Goal: Task Accomplishment & Management: Manage account settings

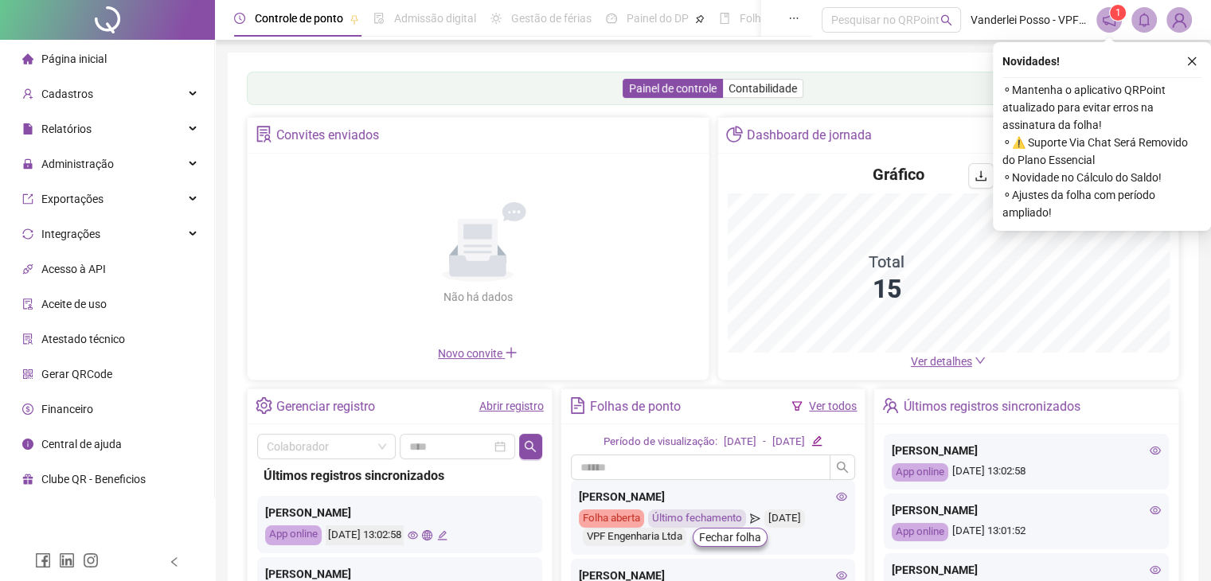
click at [942, 367] on span "Ver detalhes" at bounding box center [941, 361] width 61 height 13
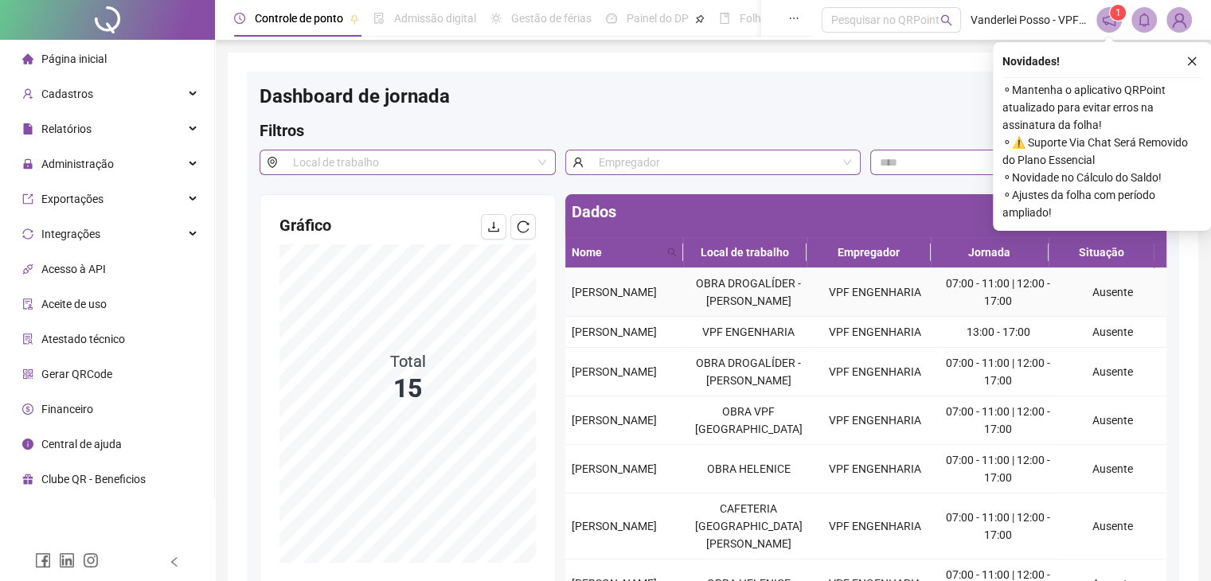
click at [690, 317] on td "OBRA DROGALÍDER - [PERSON_NAME]" at bounding box center [749, 292] width 127 height 49
click at [125, 160] on div "Administração" at bounding box center [107, 164] width 208 height 32
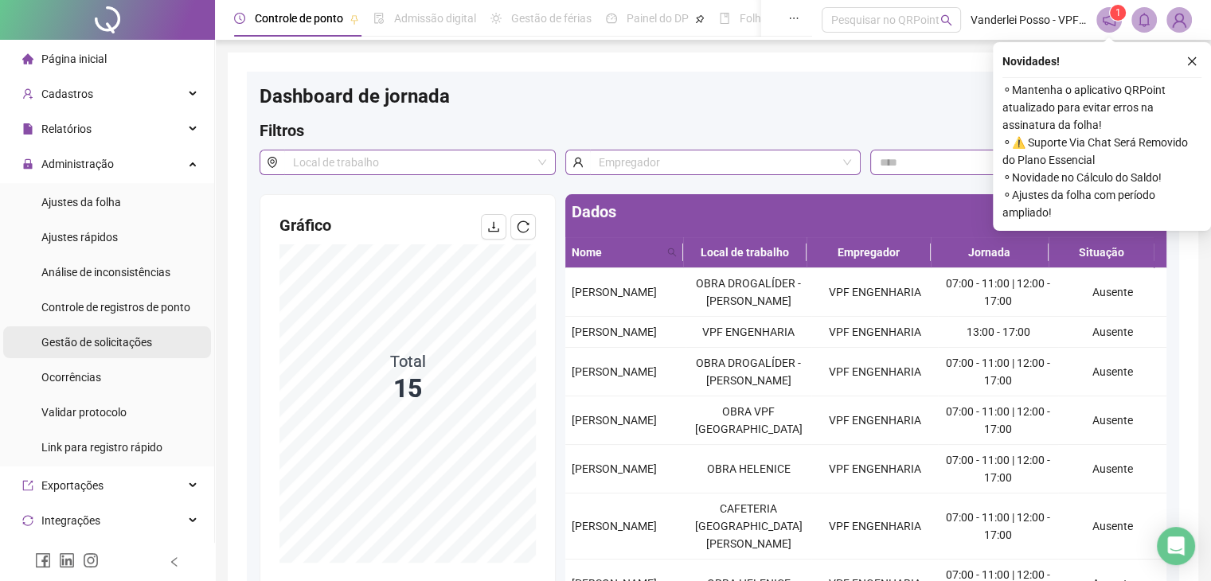
click at [140, 336] on span "Gestão de solicitações" at bounding box center [96, 342] width 111 height 13
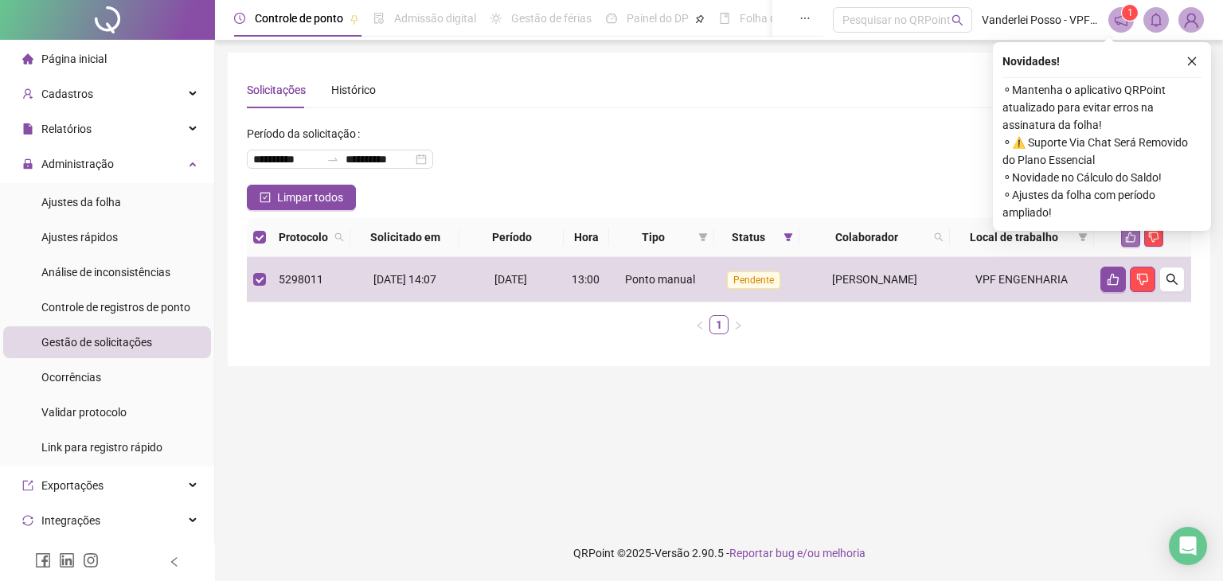
click at [1135, 237] on icon "like" at bounding box center [1131, 238] width 10 height 10
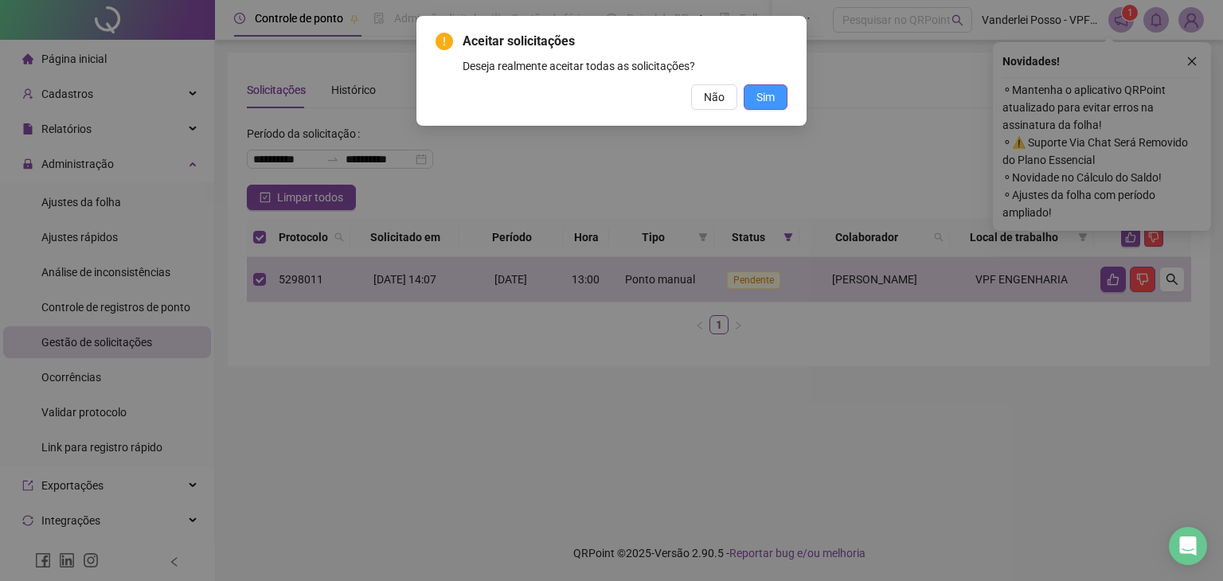
click at [758, 108] on button "Sim" at bounding box center [766, 96] width 44 height 25
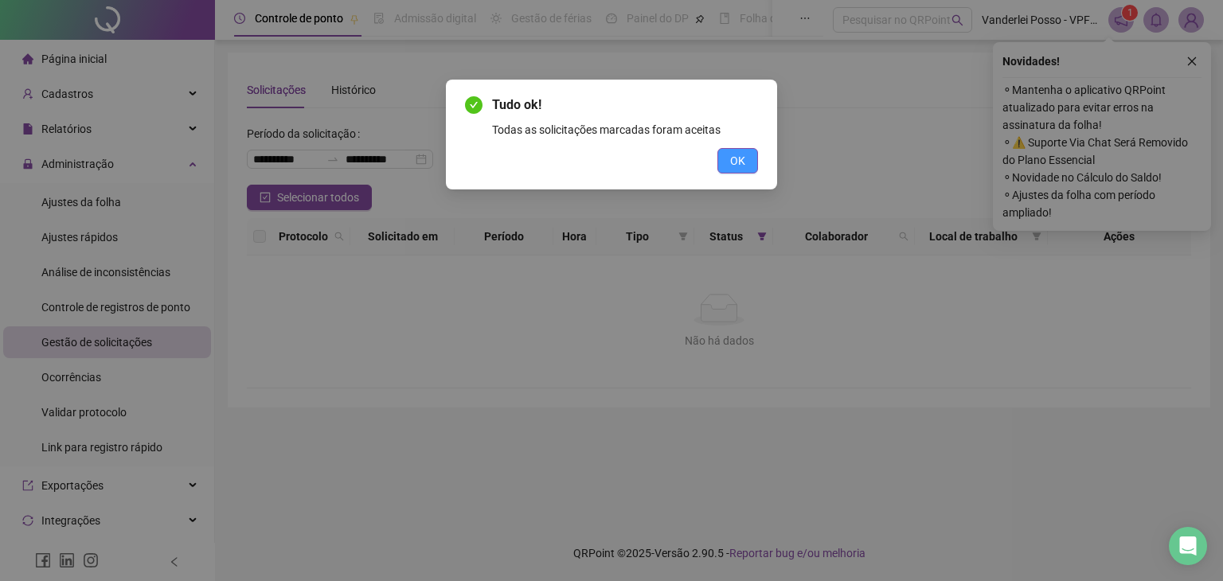
click at [732, 162] on span "OK" at bounding box center [737, 161] width 15 height 18
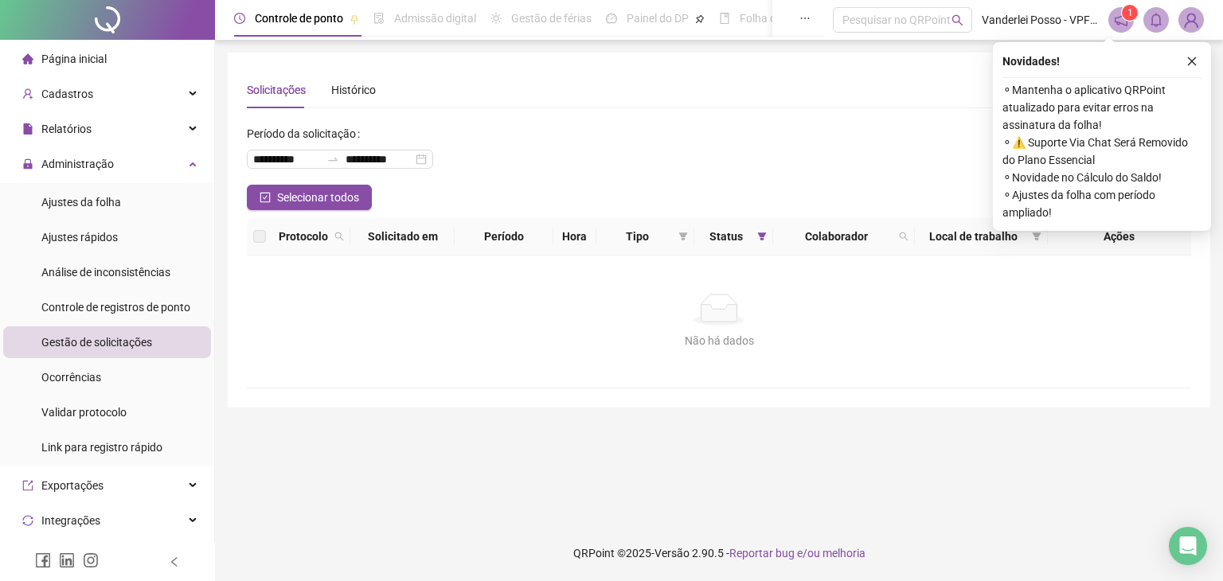
click at [110, 61] on li "Página inicial" at bounding box center [107, 59] width 208 height 32
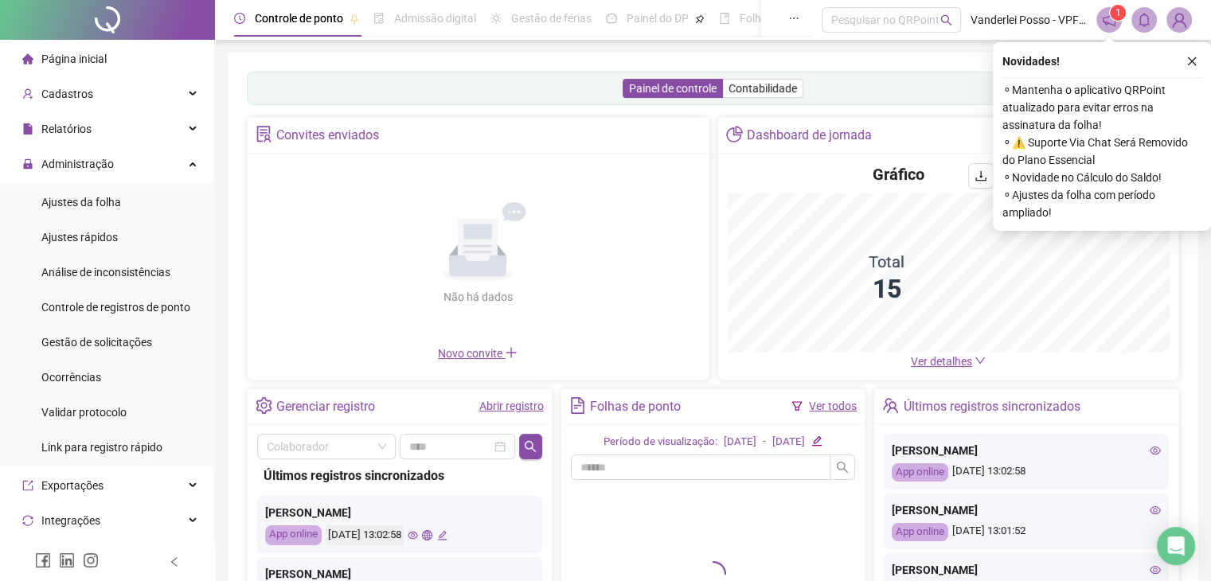
click at [959, 364] on span "Ver detalhes" at bounding box center [941, 361] width 61 height 13
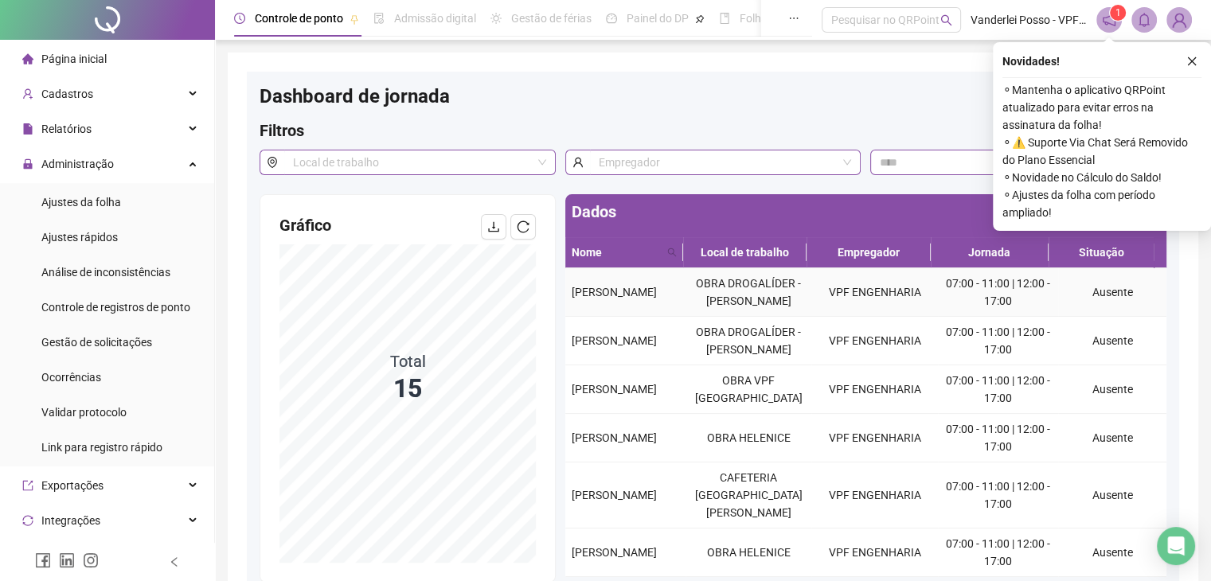
click at [720, 284] on td "OBRA DROGALÍDER - [PERSON_NAME]" at bounding box center [749, 292] width 127 height 49
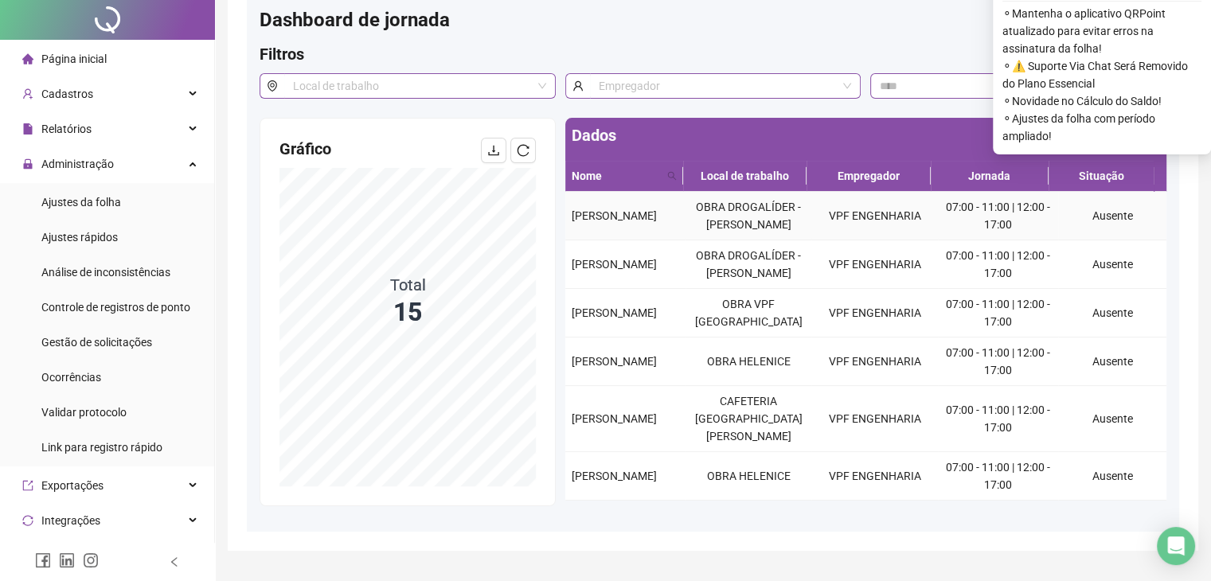
scroll to position [134, 0]
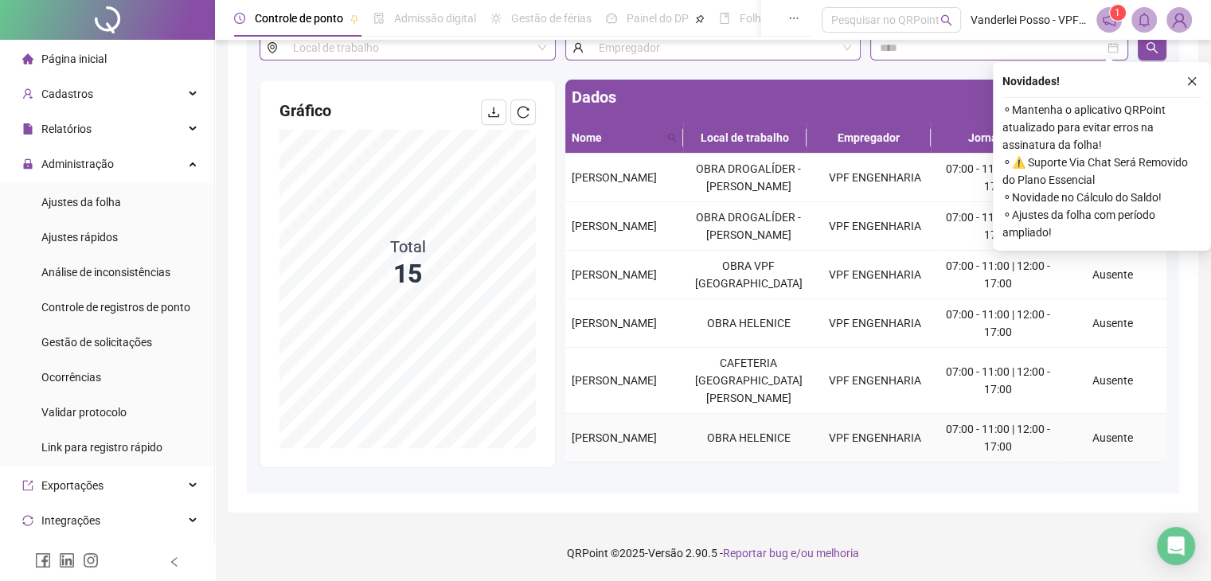
click at [727, 440] on td "OBRA HELENICE" at bounding box center [749, 438] width 127 height 49
click at [728, 414] on td "CAFETERIA [GEOGRAPHIC_DATA][PERSON_NAME]" at bounding box center [749, 381] width 127 height 66
click at [717, 299] on td "OBRA VPF [GEOGRAPHIC_DATA]" at bounding box center [749, 275] width 127 height 49
click at [721, 257] on td "OBRA VPF [GEOGRAPHIC_DATA]" at bounding box center [749, 275] width 127 height 49
click at [1184, 72] on button "button" at bounding box center [1192, 81] width 19 height 19
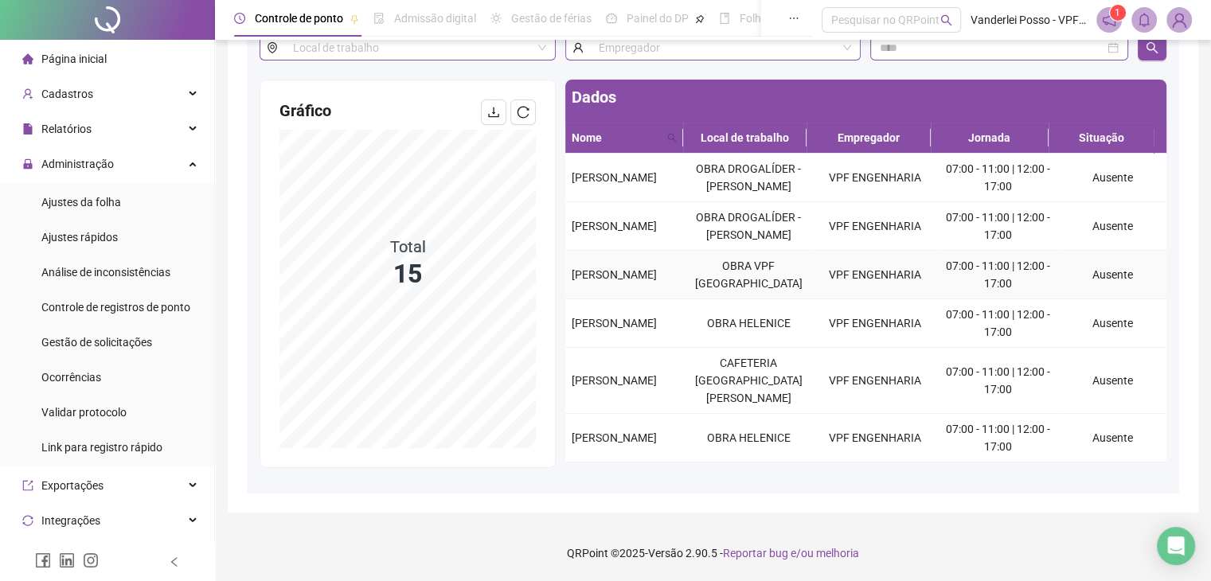
scroll to position [0, 0]
click at [58, 117] on span "Relatórios" at bounding box center [56, 129] width 69 height 32
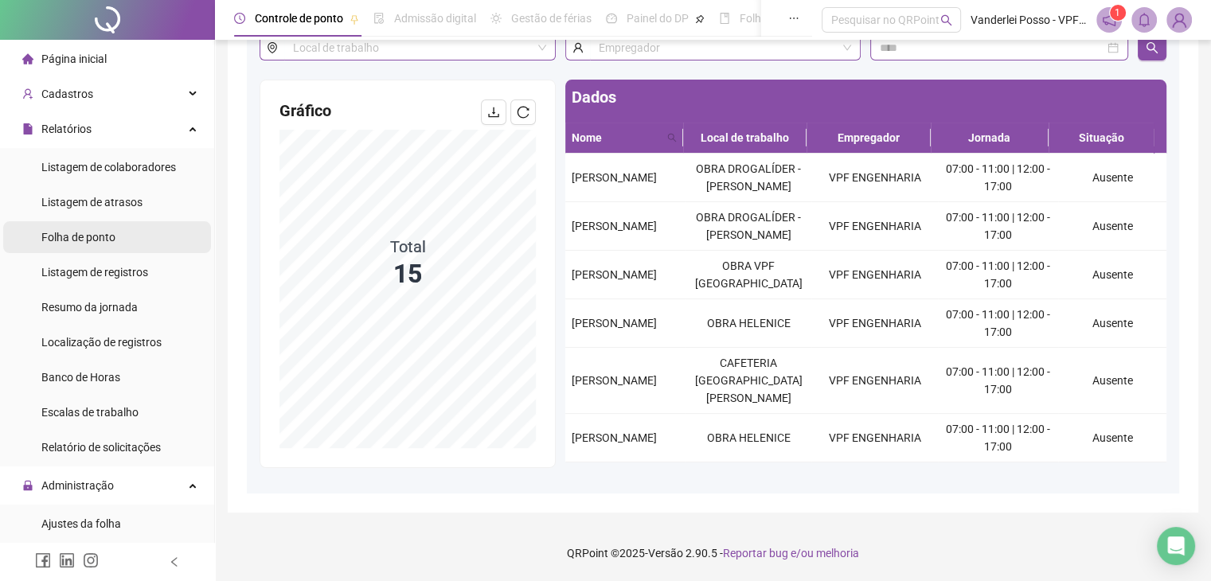
click at [96, 237] on span "Folha de ponto" at bounding box center [78, 237] width 74 height 13
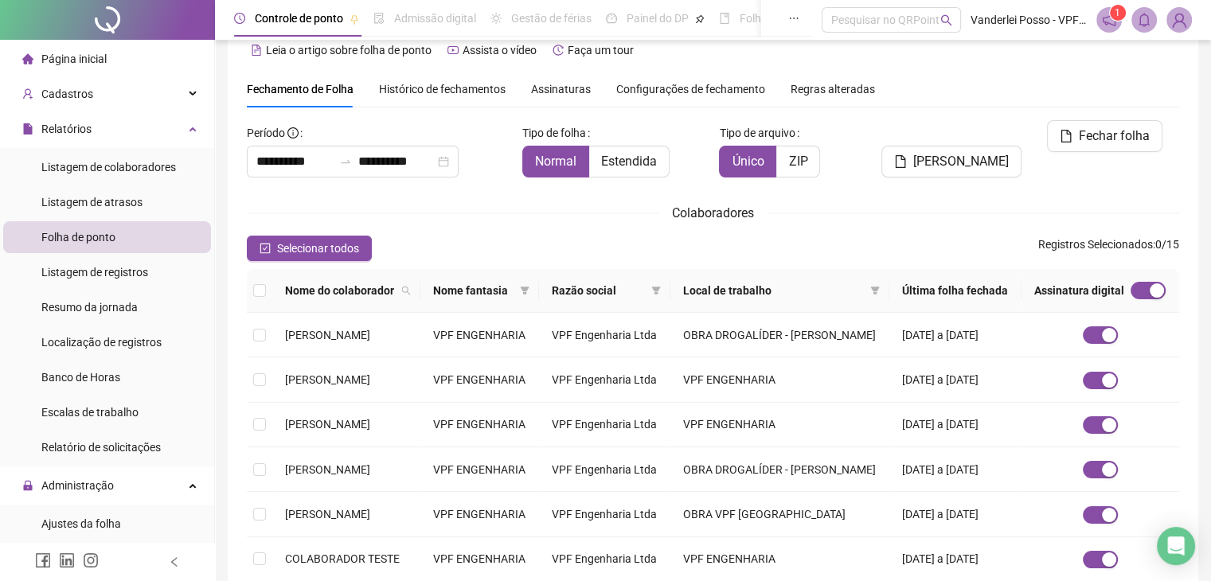
scroll to position [35, 0]
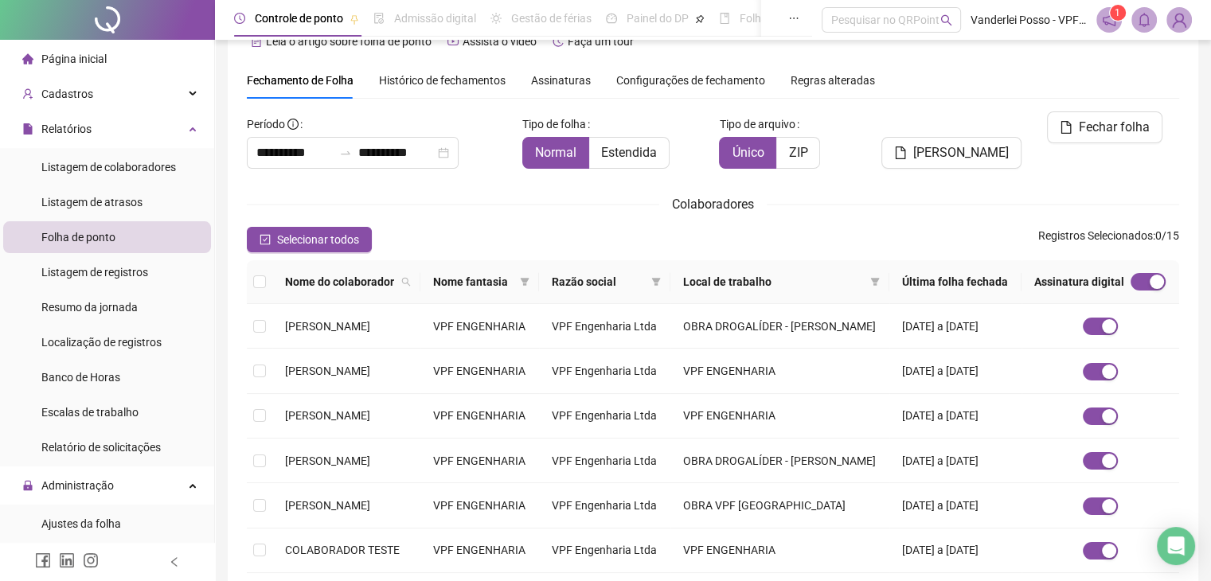
click at [104, 71] on div "Página inicial" at bounding box center [64, 59] width 84 height 32
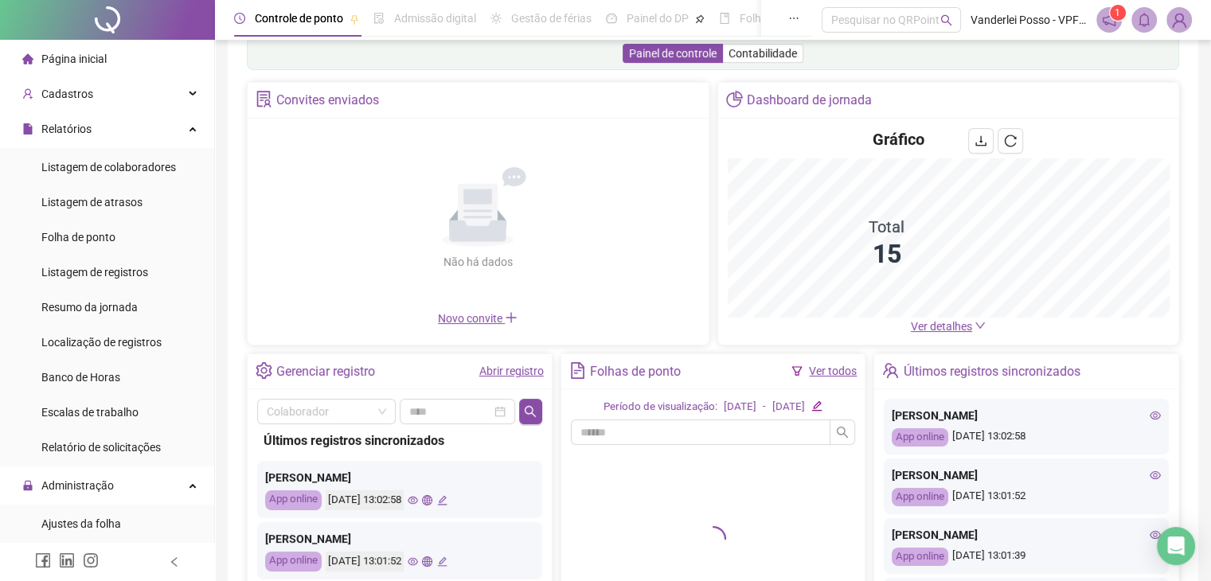
click at [936, 322] on span "Ver detalhes" at bounding box center [941, 326] width 61 height 13
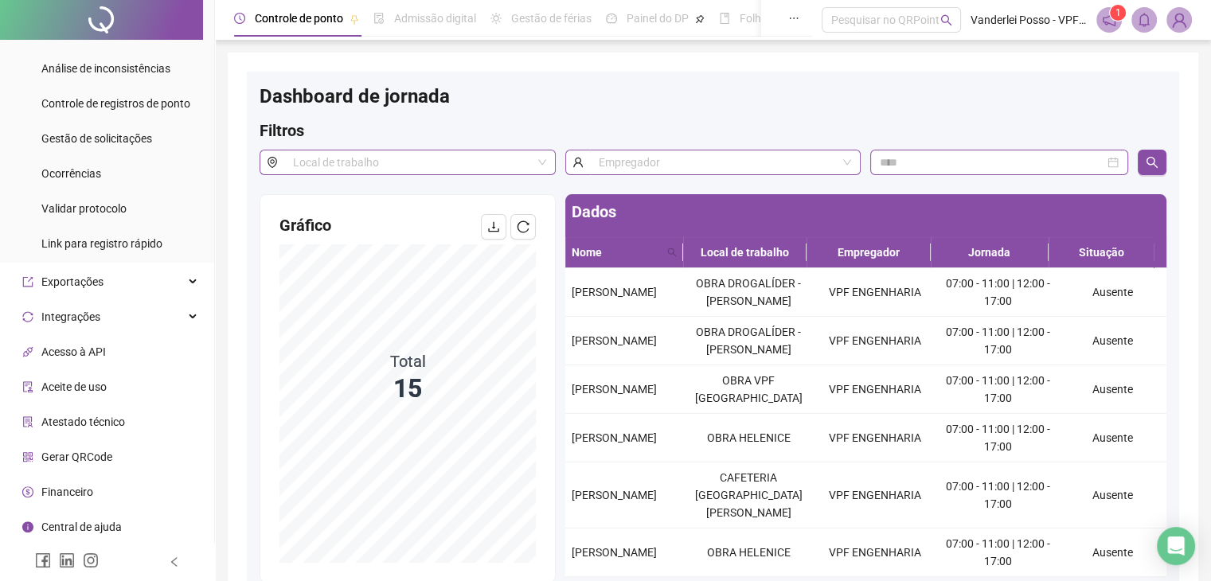
click at [132, 365] on li "Acesso à API" at bounding box center [107, 352] width 208 height 32
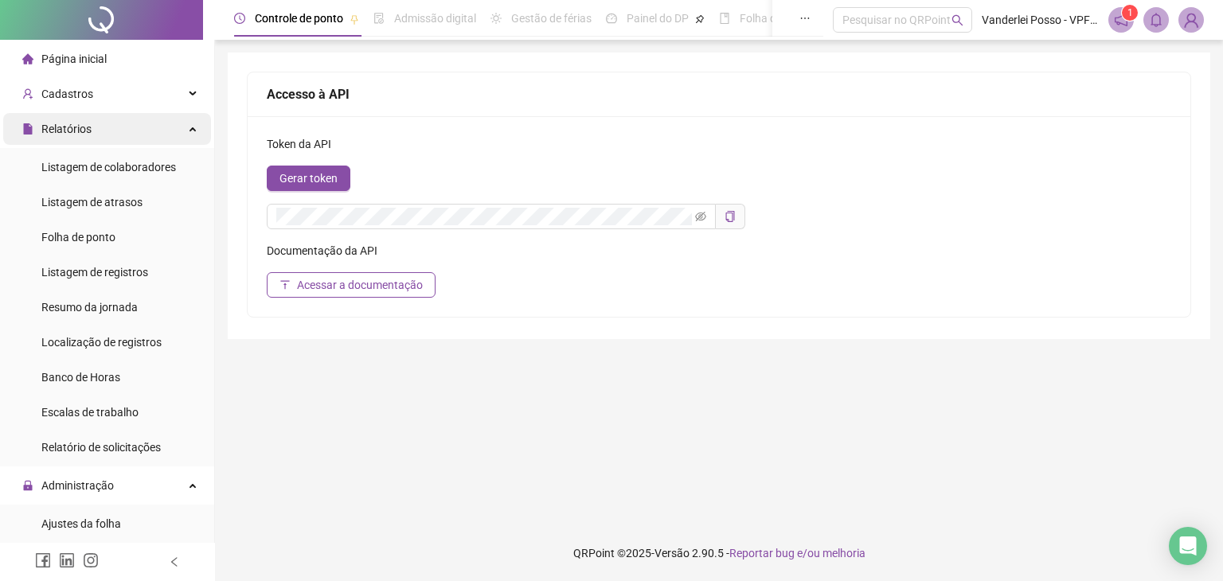
click at [190, 127] on icon at bounding box center [194, 127] width 8 height 0
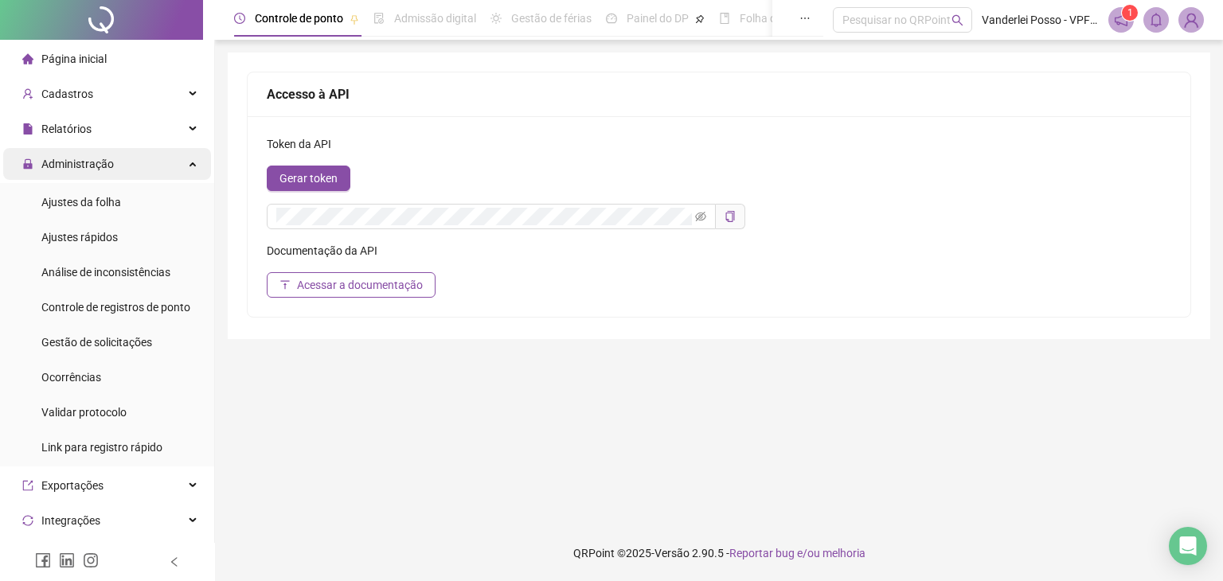
click at [156, 169] on div "Administração" at bounding box center [107, 164] width 208 height 32
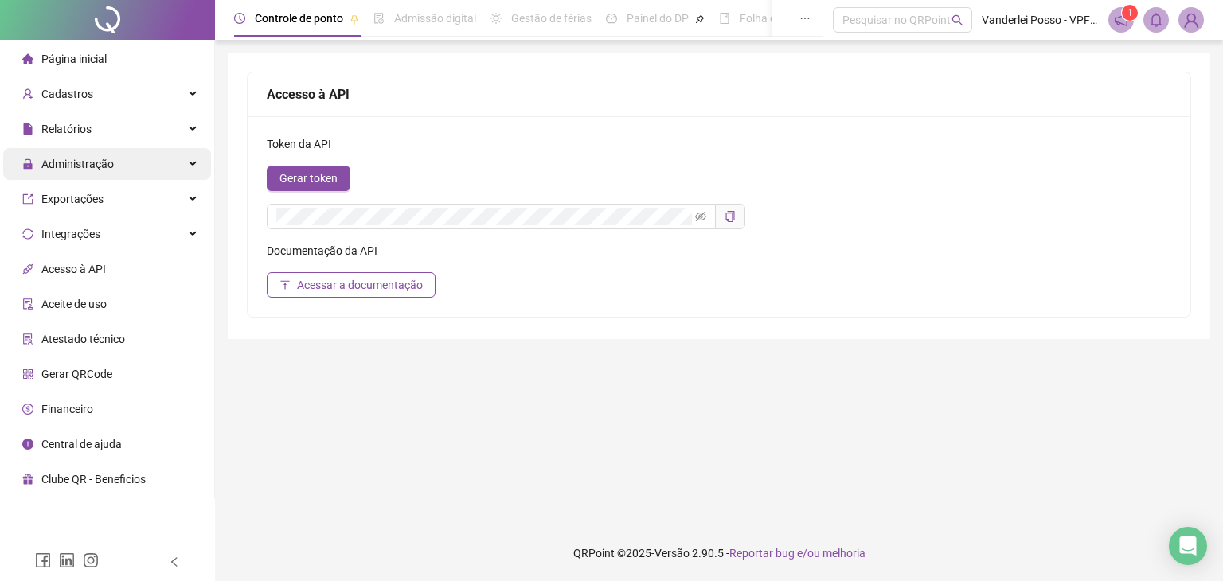
click at [156, 169] on div "Administração" at bounding box center [107, 164] width 208 height 32
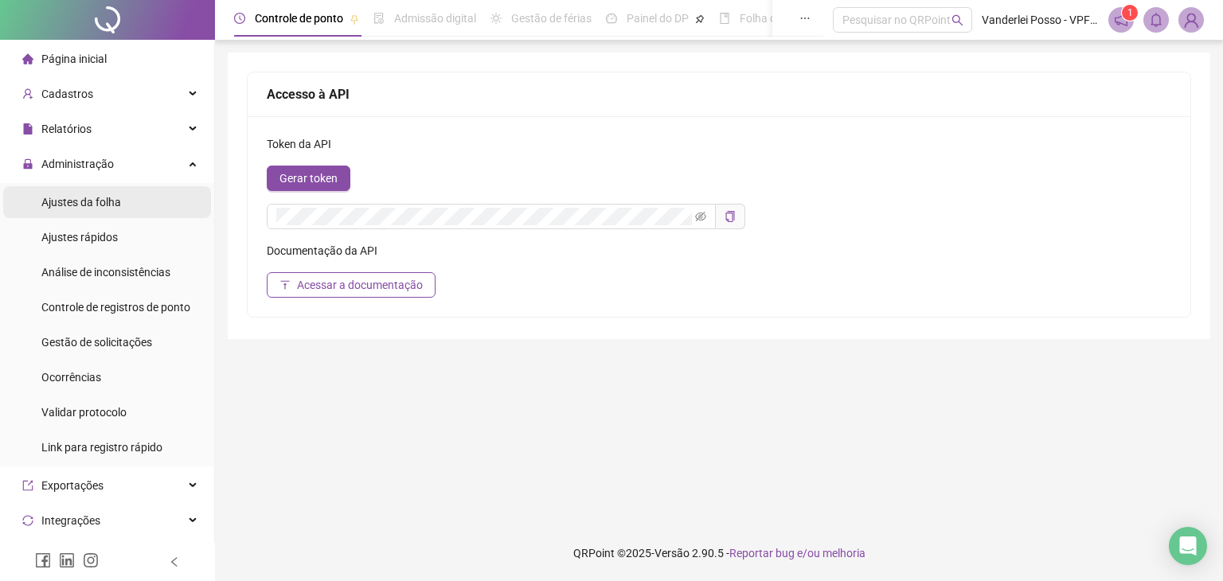
click at [156, 201] on li "Ajustes da folha" at bounding box center [107, 202] width 208 height 32
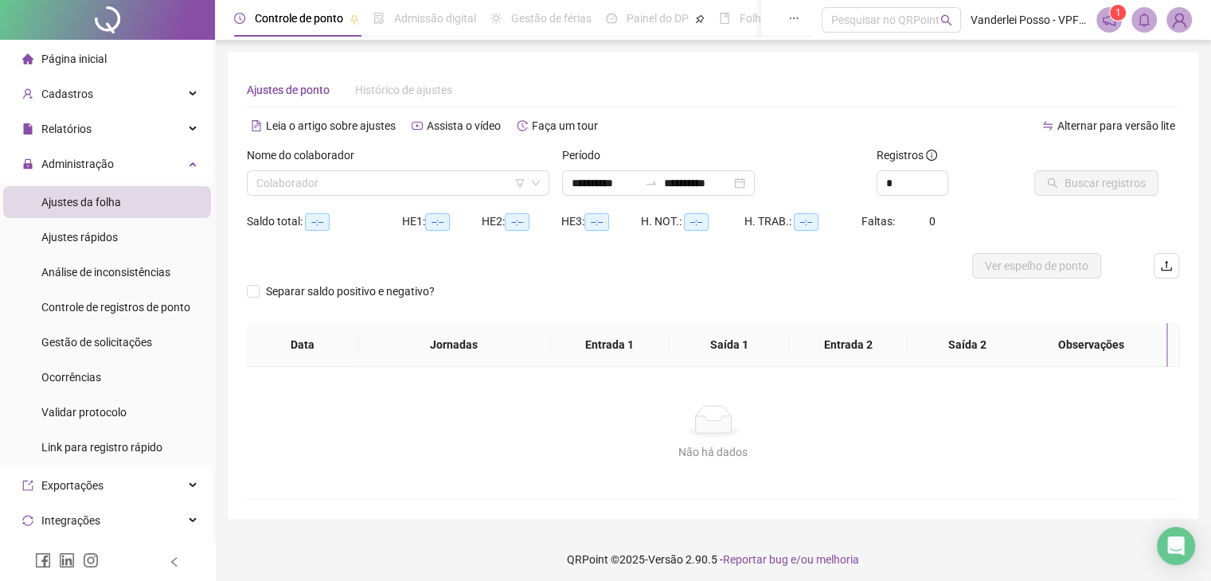
type input "**********"
click at [142, 227] on li "Ajustes rápidos" at bounding box center [107, 237] width 208 height 32
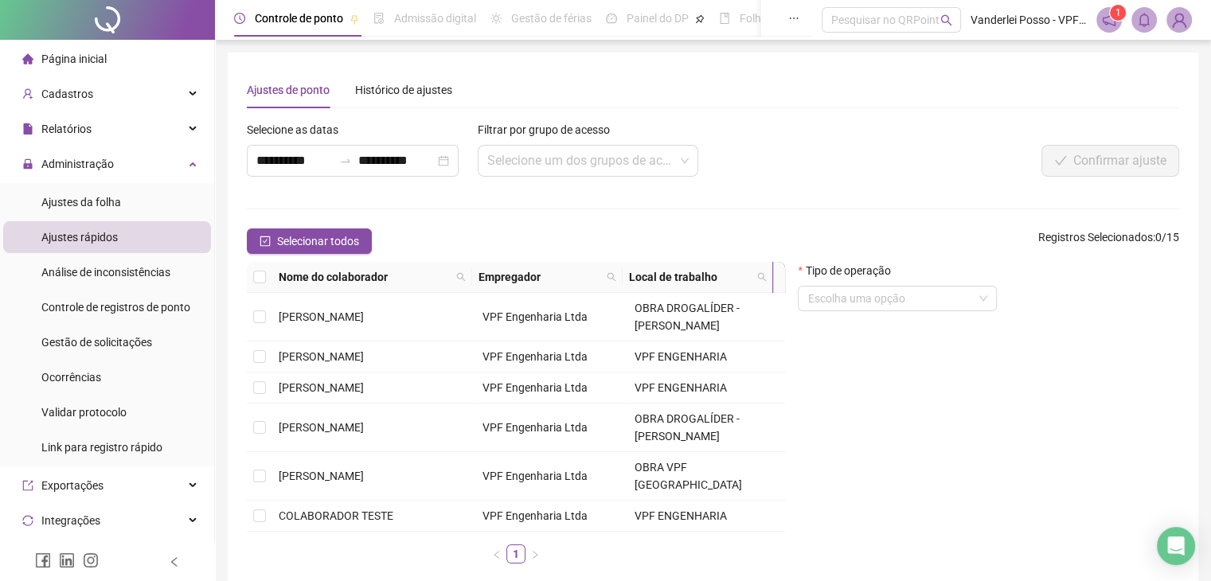
click at [136, 62] on li "Página inicial" at bounding box center [107, 59] width 208 height 32
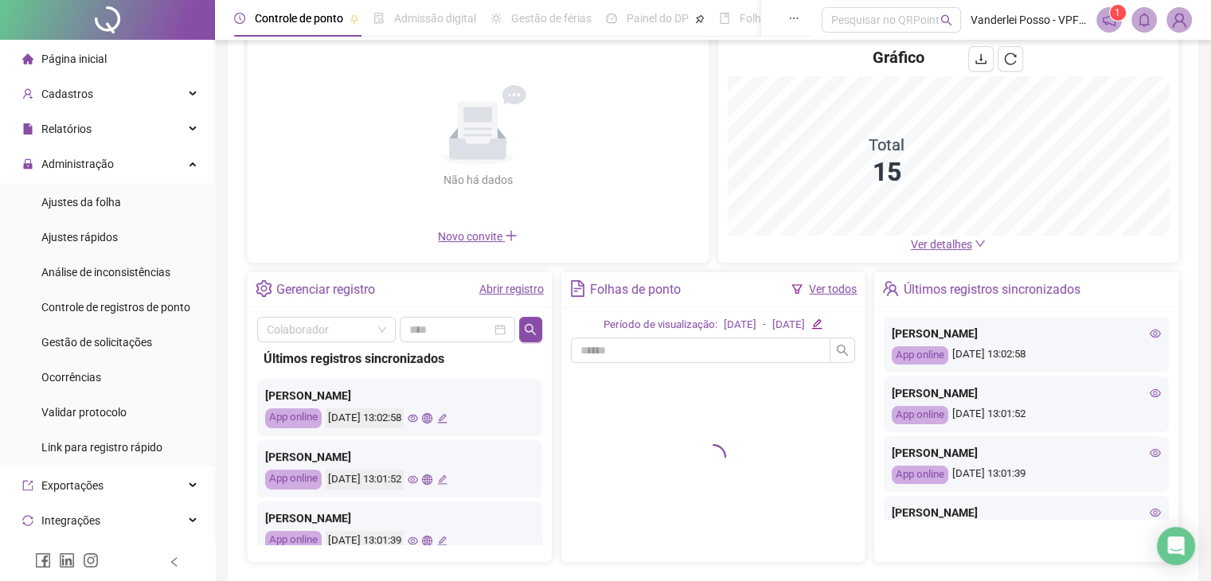
scroll to position [185, 0]
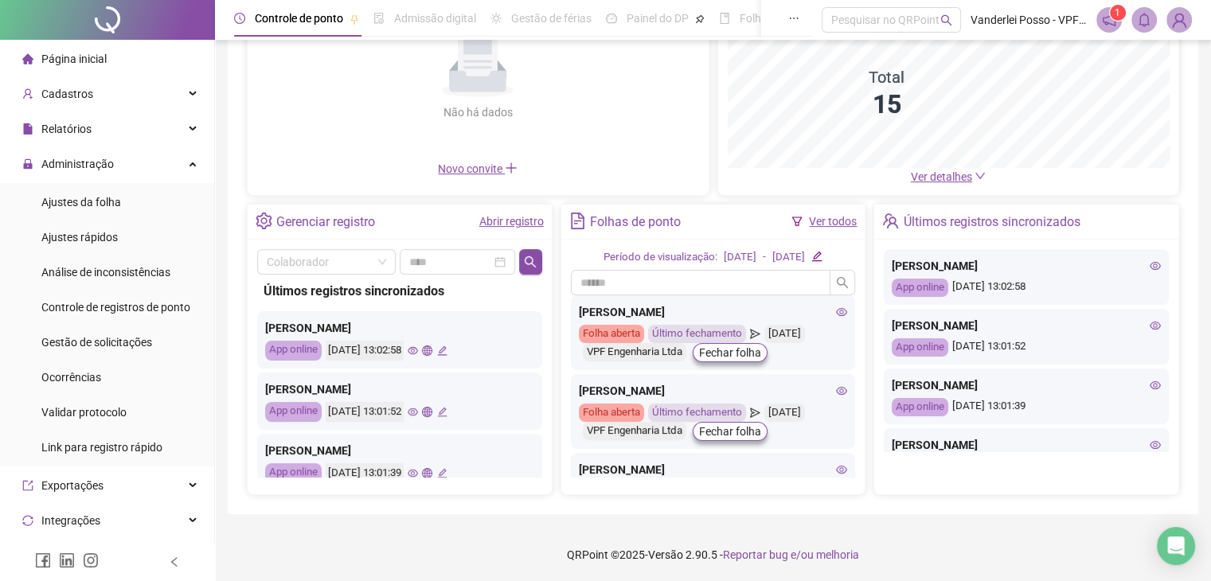
click at [843, 220] on link "Ver todos" at bounding box center [833, 221] width 48 height 13
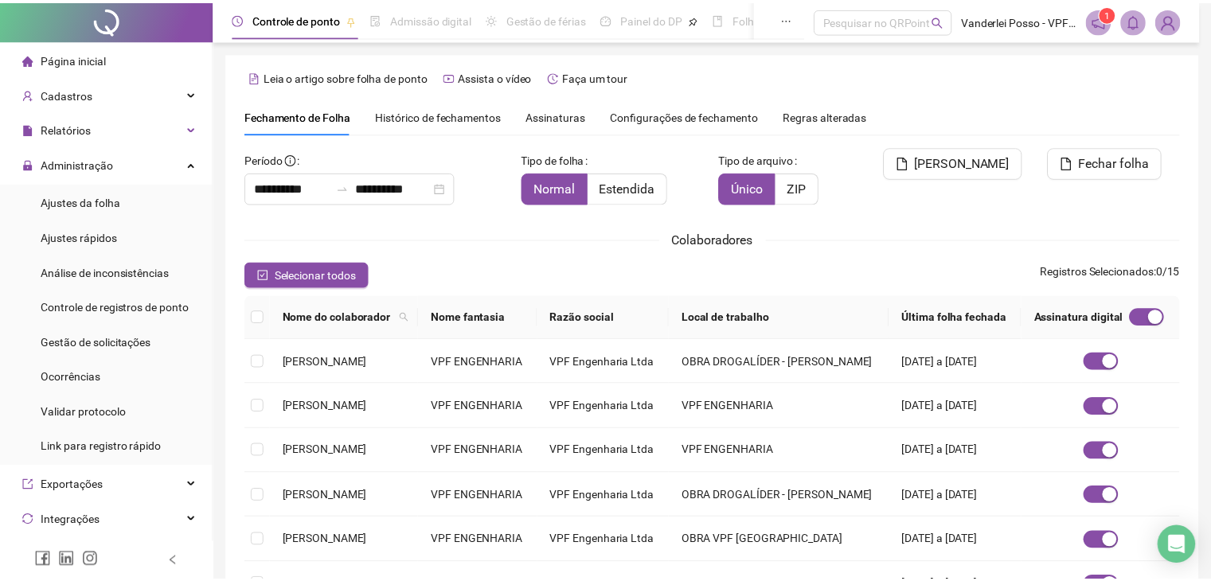
scroll to position [26, 0]
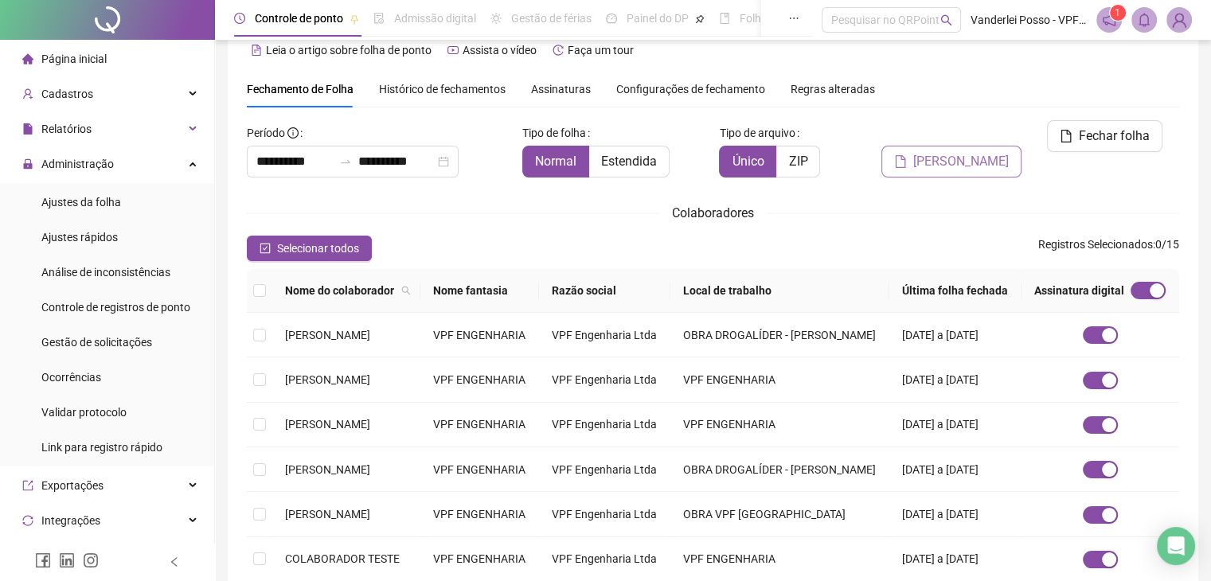
click at [925, 146] on button "[PERSON_NAME]" at bounding box center [952, 162] width 140 height 32
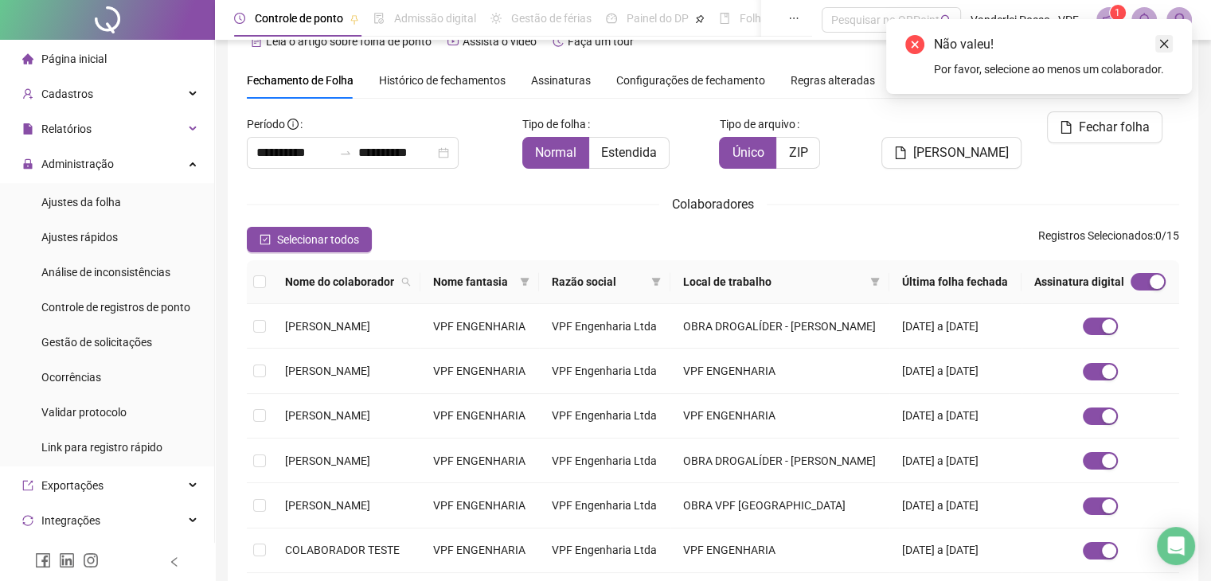
click at [1163, 49] on link "Close" at bounding box center [1165, 44] width 18 height 18
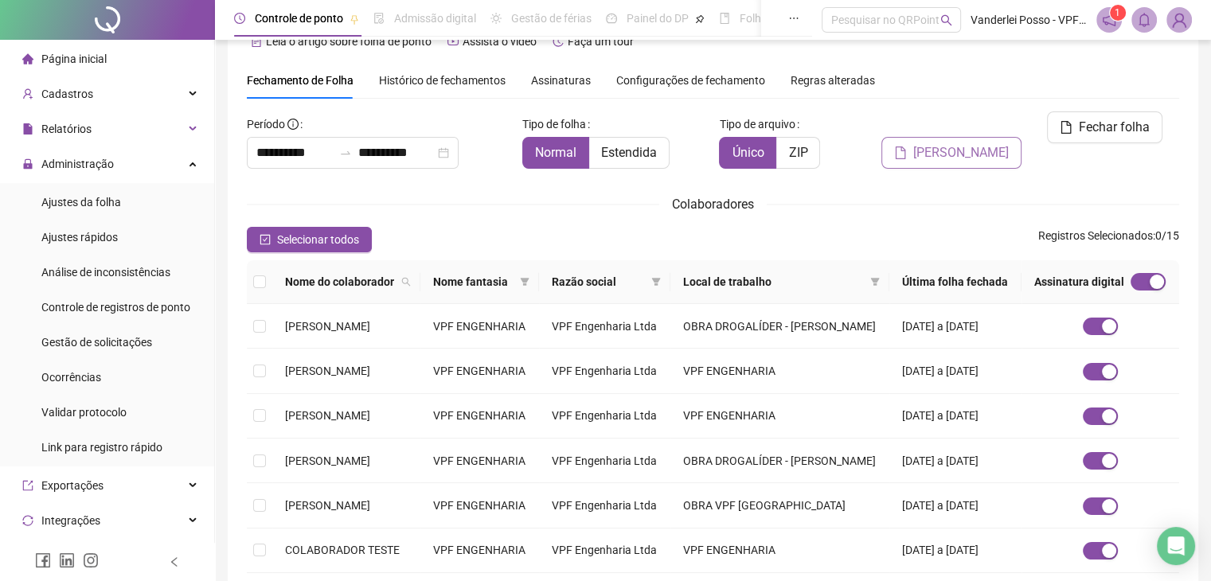
click at [927, 137] on button "[PERSON_NAME]" at bounding box center [952, 153] width 140 height 32
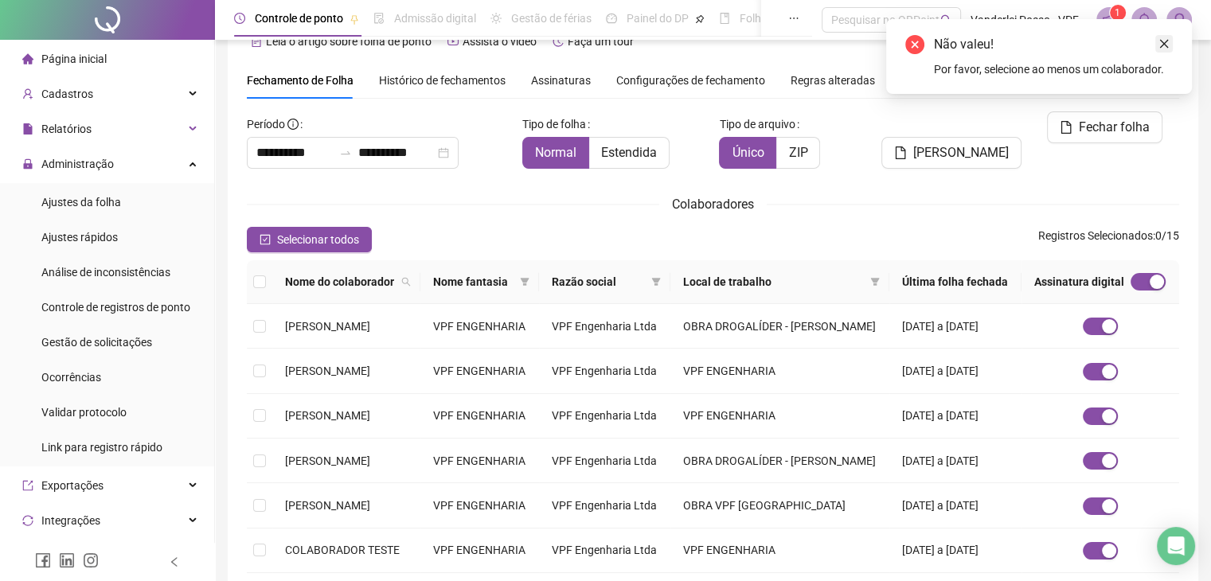
click at [1163, 49] on icon "close" at bounding box center [1164, 43] width 11 height 11
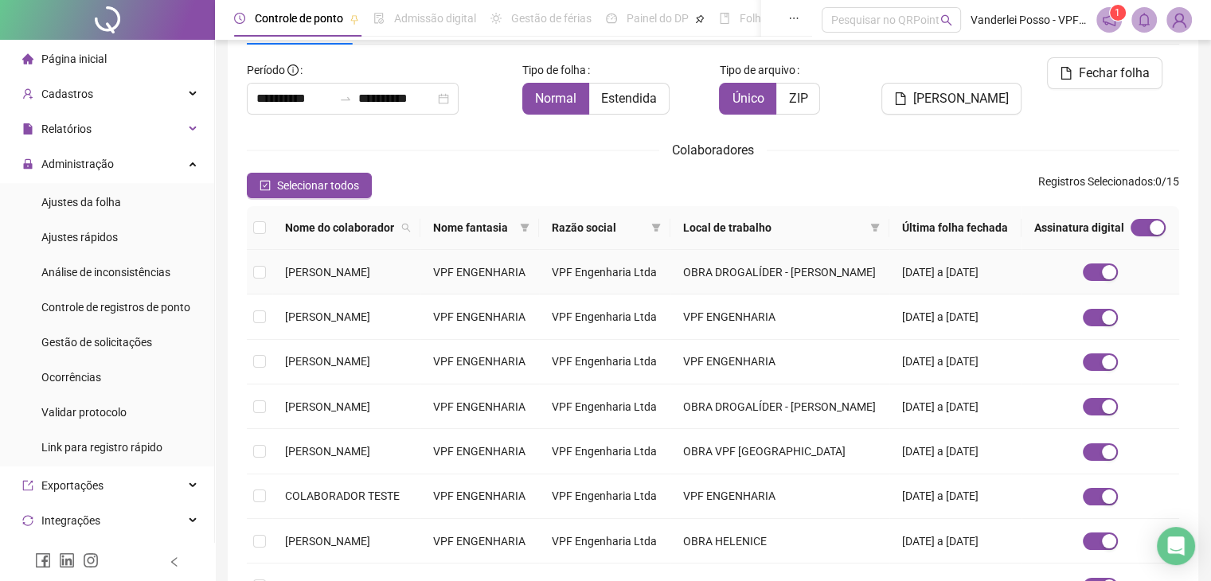
scroll to position [194, 0]
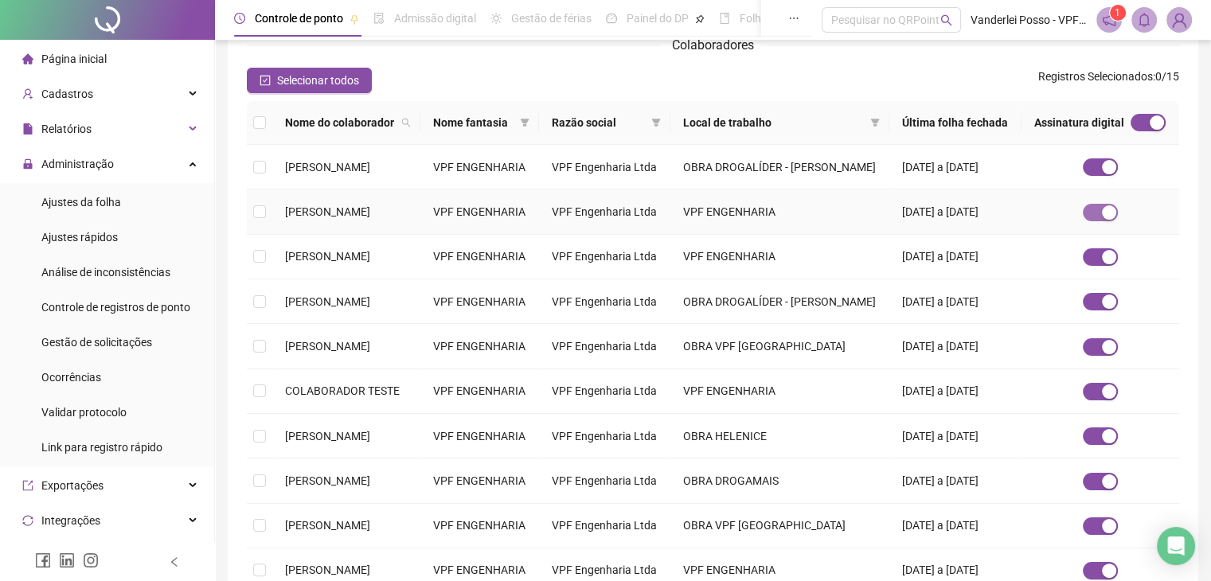
click at [1101, 221] on span "button" at bounding box center [1100, 213] width 35 height 18
click at [1152, 125] on span "button" at bounding box center [1148, 123] width 35 height 18
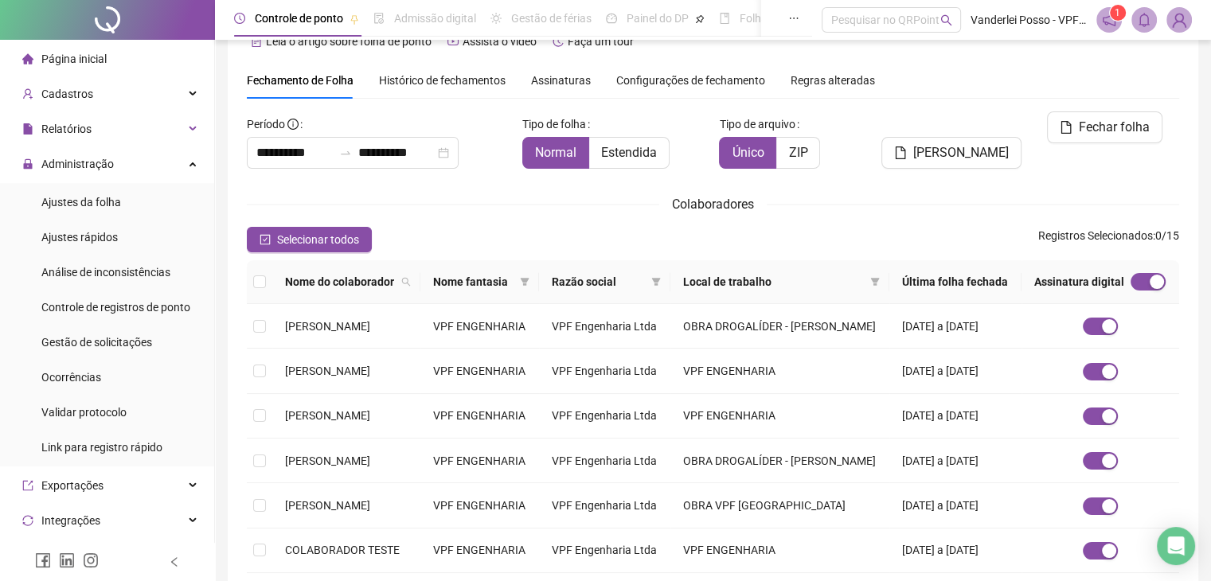
click at [863, 214] on div "**********" at bounding box center [713, 457] width 933 height 692
click at [325, 240] on span "Selecionar todos" at bounding box center [318, 240] width 82 height 18
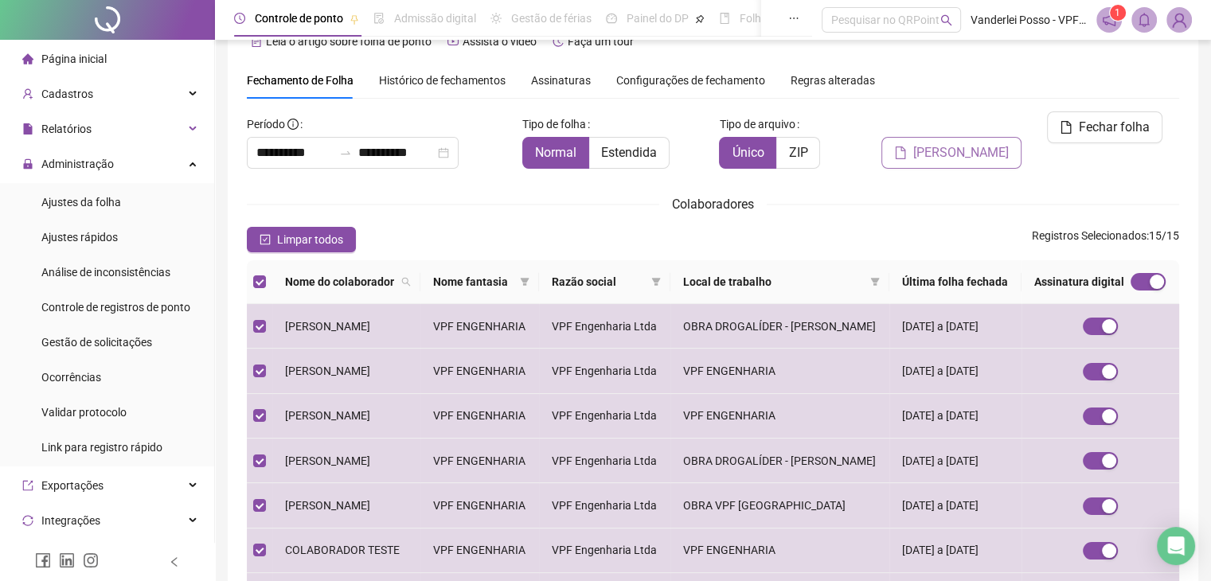
click at [925, 137] on button "[PERSON_NAME]" at bounding box center [952, 153] width 140 height 32
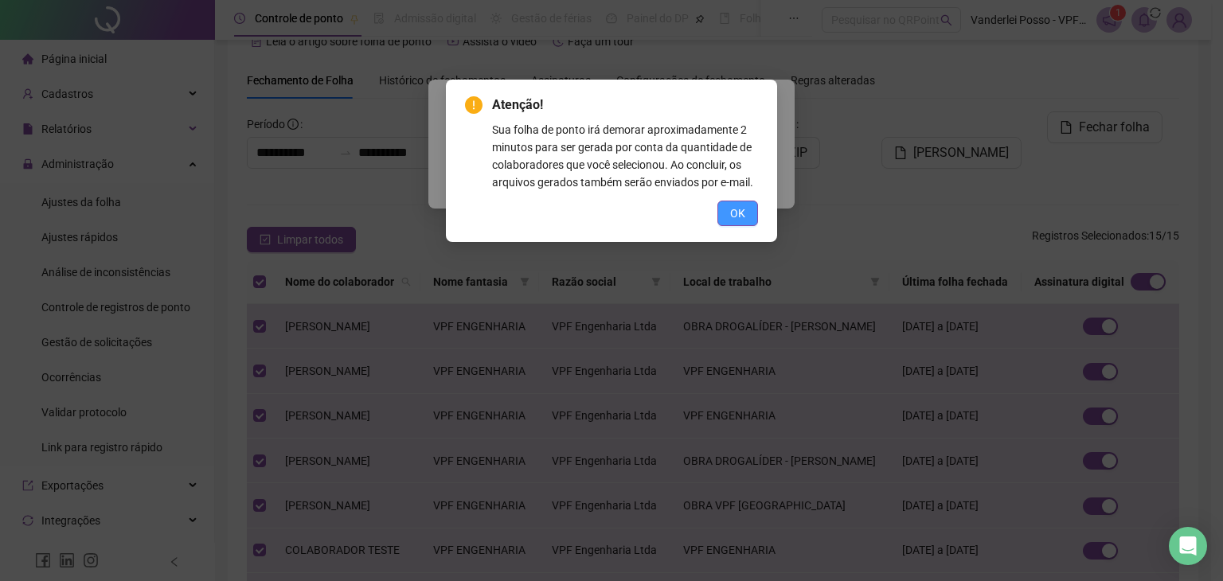
click at [737, 217] on span "OK" at bounding box center [737, 214] width 15 height 18
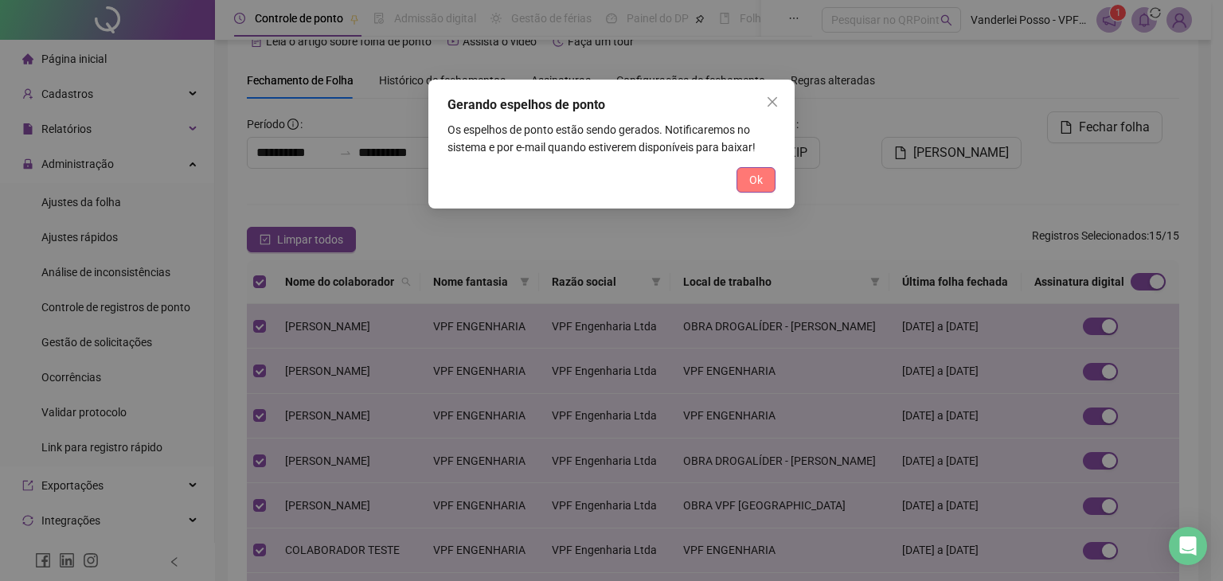
click at [756, 182] on span "Ok" at bounding box center [756, 180] width 14 height 18
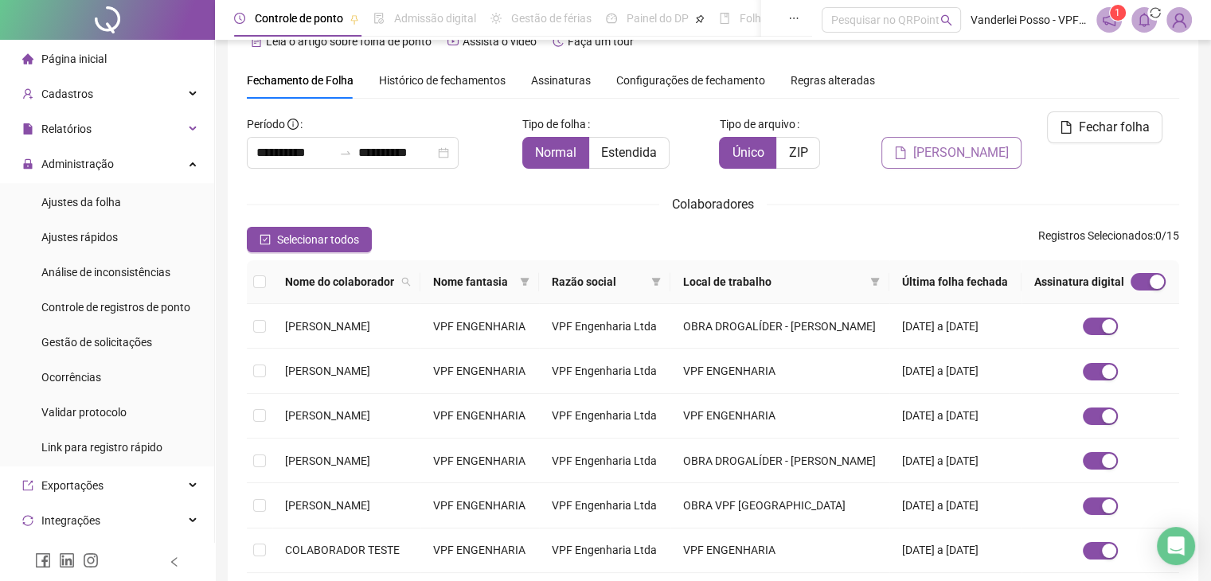
click at [945, 143] on span "[PERSON_NAME]" at bounding box center [961, 152] width 96 height 19
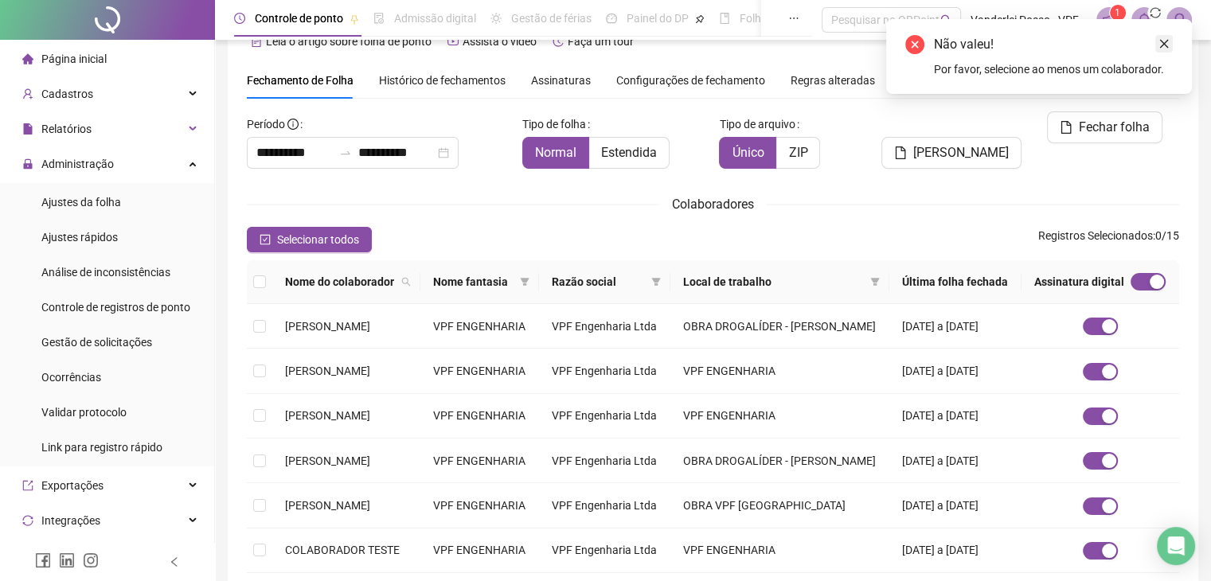
click at [1164, 38] on icon "close" at bounding box center [1164, 43] width 11 height 11
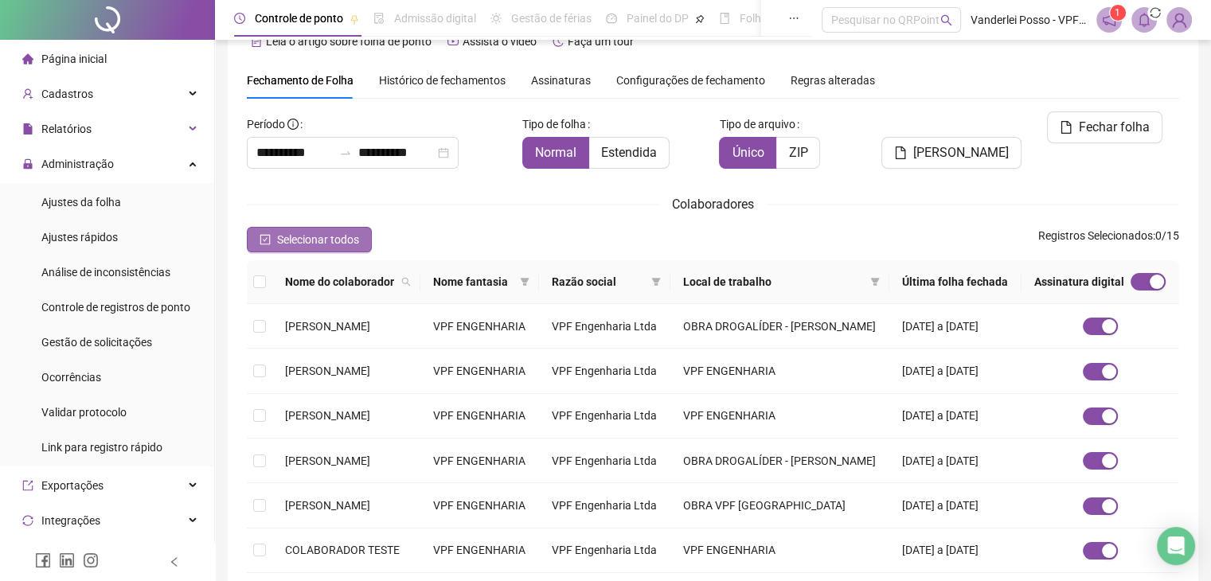
click at [327, 239] on span "Selecionar todos" at bounding box center [318, 240] width 82 height 18
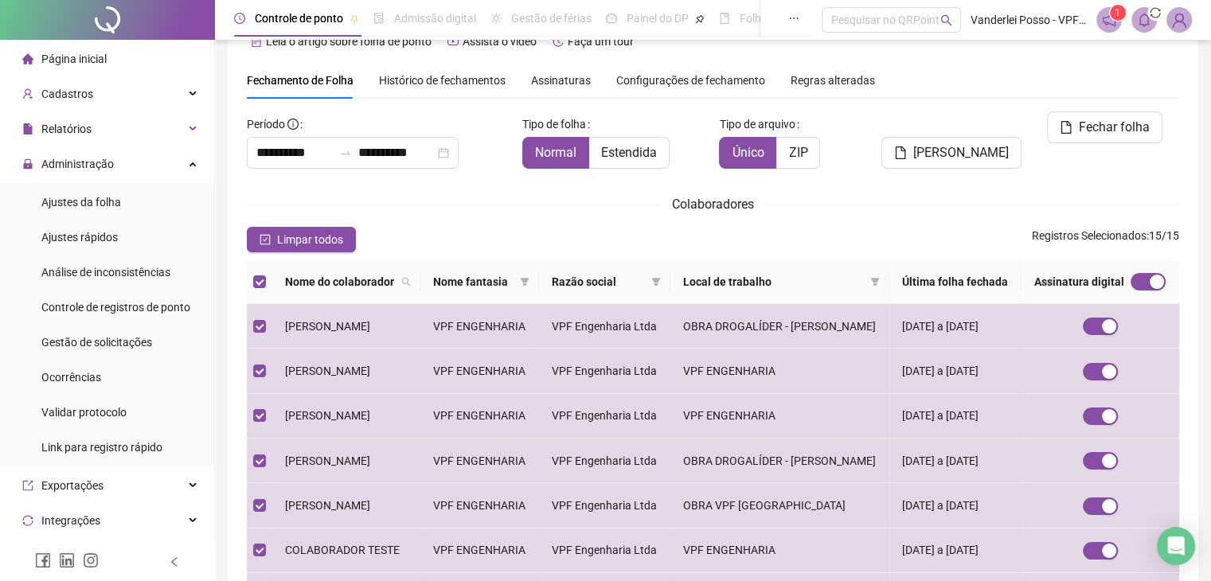
click at [1010, 184] on div "**********" at bounding box center [713, 457] width 933 height 692
click at [323, 243] on span "Limpar todos" at bounding box center [310, 240] width 66 height 18
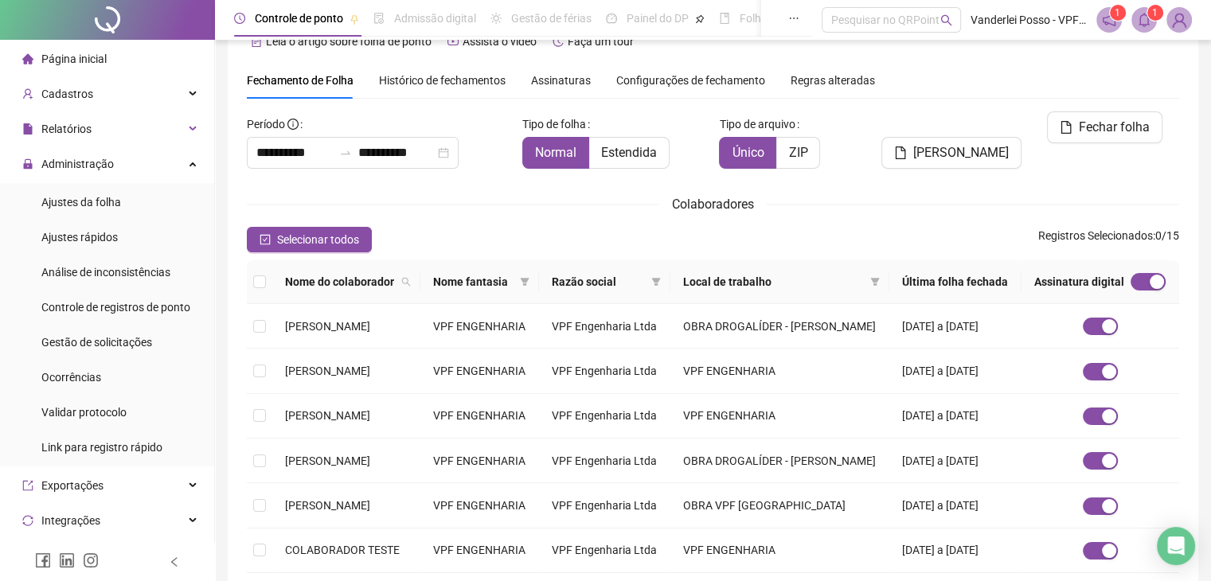
click at [1144, 11] on span at bounding box center [1144, 19] width 25 height 25
click at [1158, 128] on button "Fechar folha" at bounding box center [1104, 127] width 115 height 32
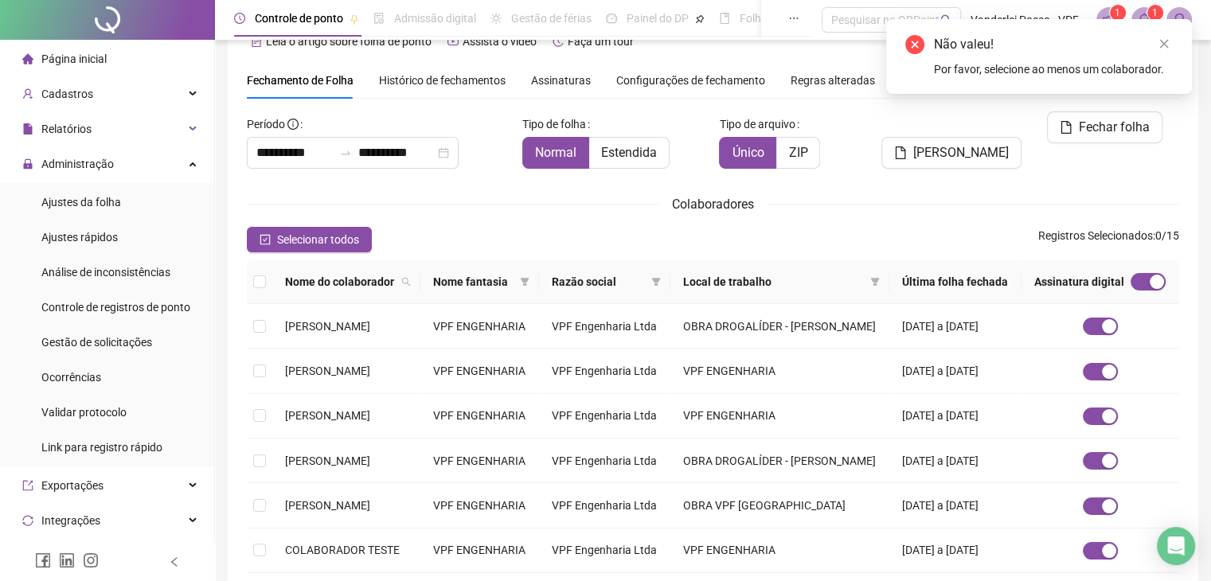
click at [1182, 162] on div "Fechar folha" at bounding box center [1107, 146] width 158 height 70
click at [1097, 174] on div "Fechar folha" at bounding box center [1107, 146] width 158 height 70
click at [1164, 45] on icon "close" at bounding box center [1164, 43] width 11 height 11
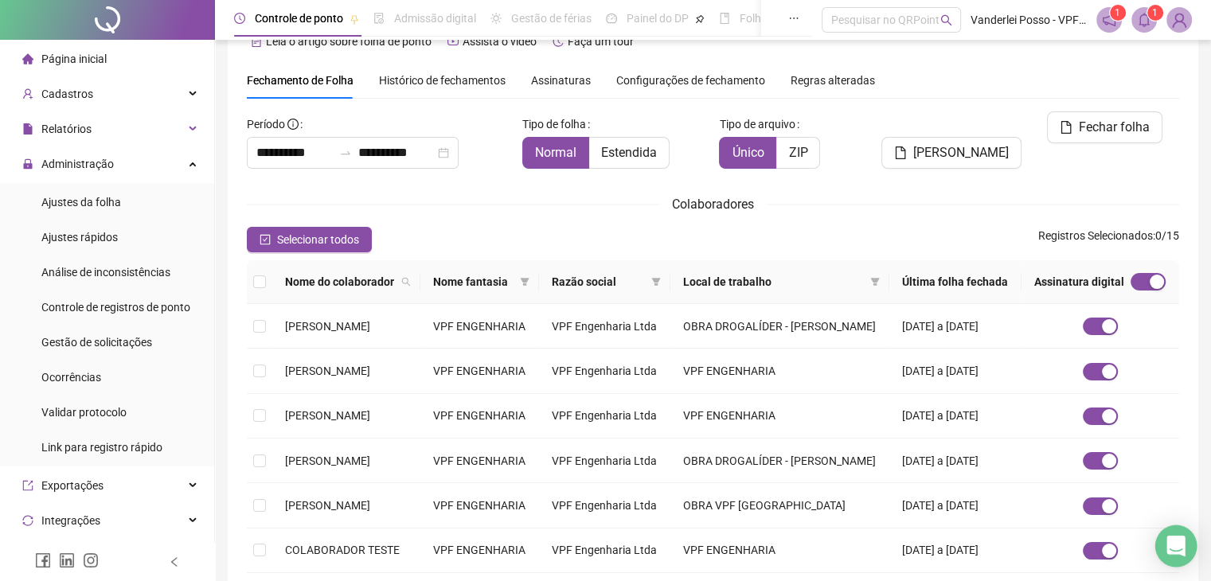
click at [1176, 536] on div "Open Intercom Messenger" at bounding box center [1177, 547] width 42 height 42
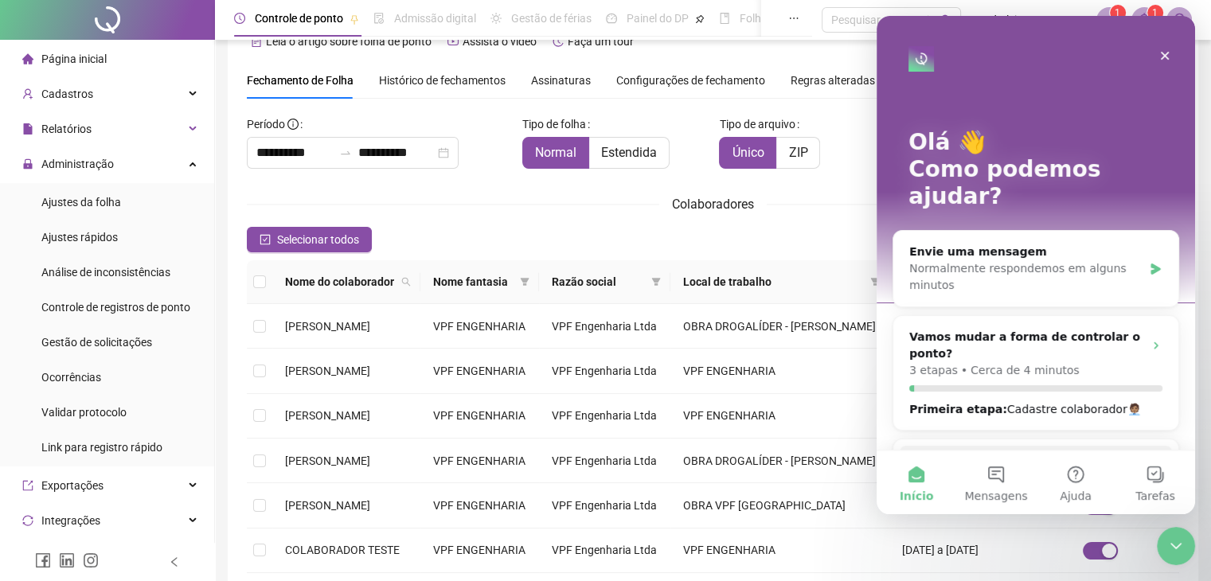
scroll to position [0, 0]
click at [1169, 61] on icon "Fechar" at bounding box center [1165, 55] width 13 height 13
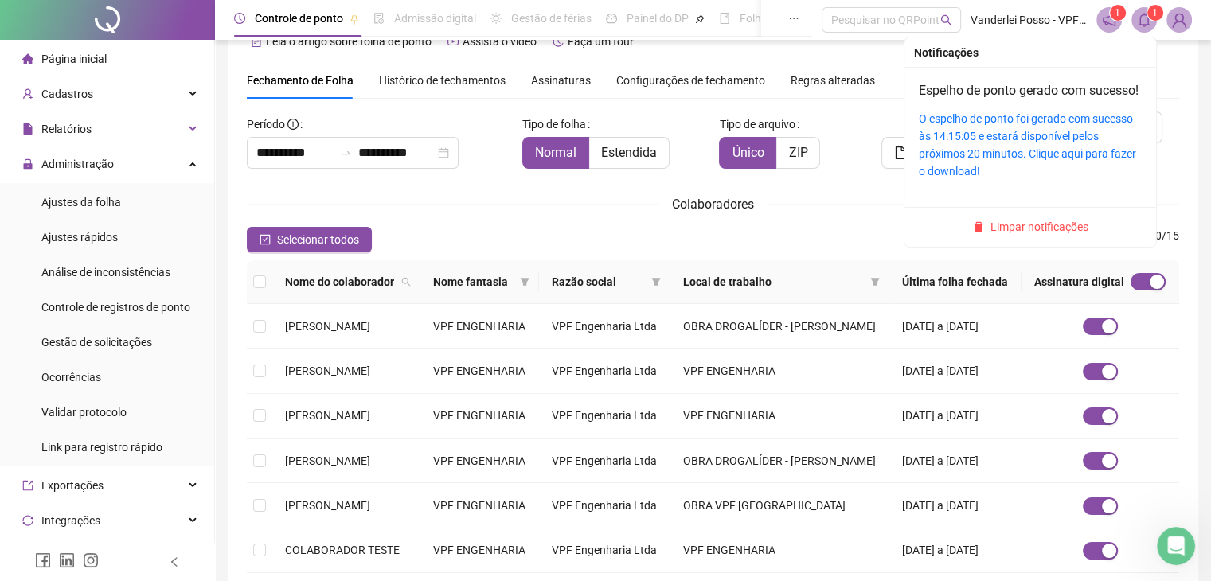
click at [1144, 13] on icon "bell" at bounding box center [1144, 20] width 14 height 14
click at [956, 146] on div "O espelho de ponto foi gerado com sucesso às 14:15:05 e estará disponível pelos…" at bounding box center [1030, 145] width 223 height 70
click at [956, 152] on link "O espelho de ponto foi gerado com sucesso às 14:15:05 e estará disponível pelos…" at bounding box center [1027, 144] width 217 height 65
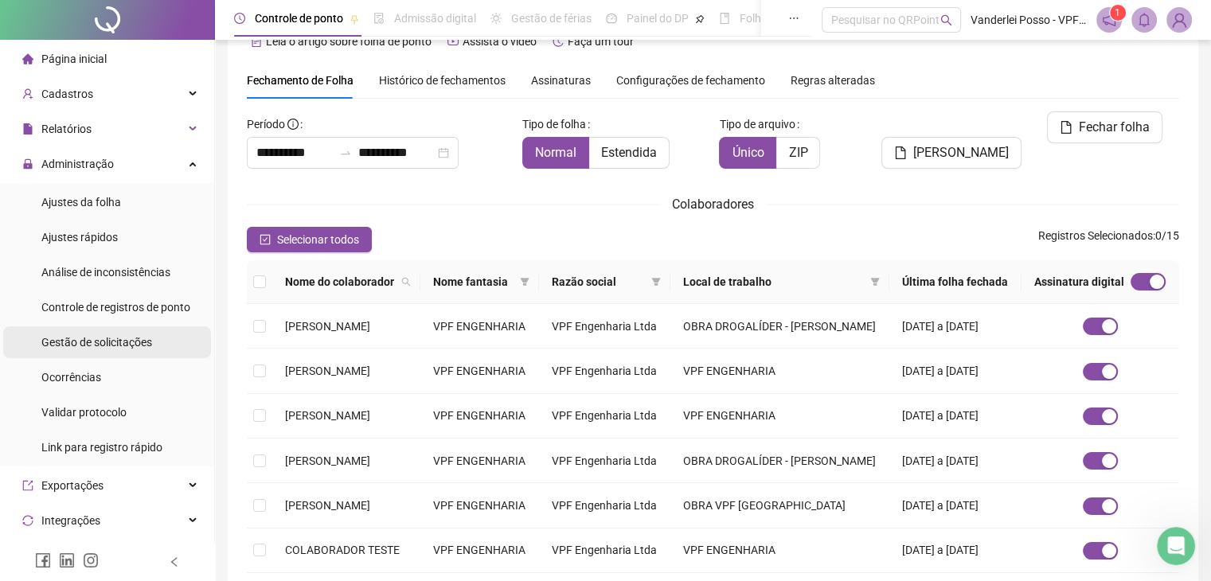
click at [129, 350] on div "Gestão de solicitações" at bounding box center [96, 343] width 111 height 32
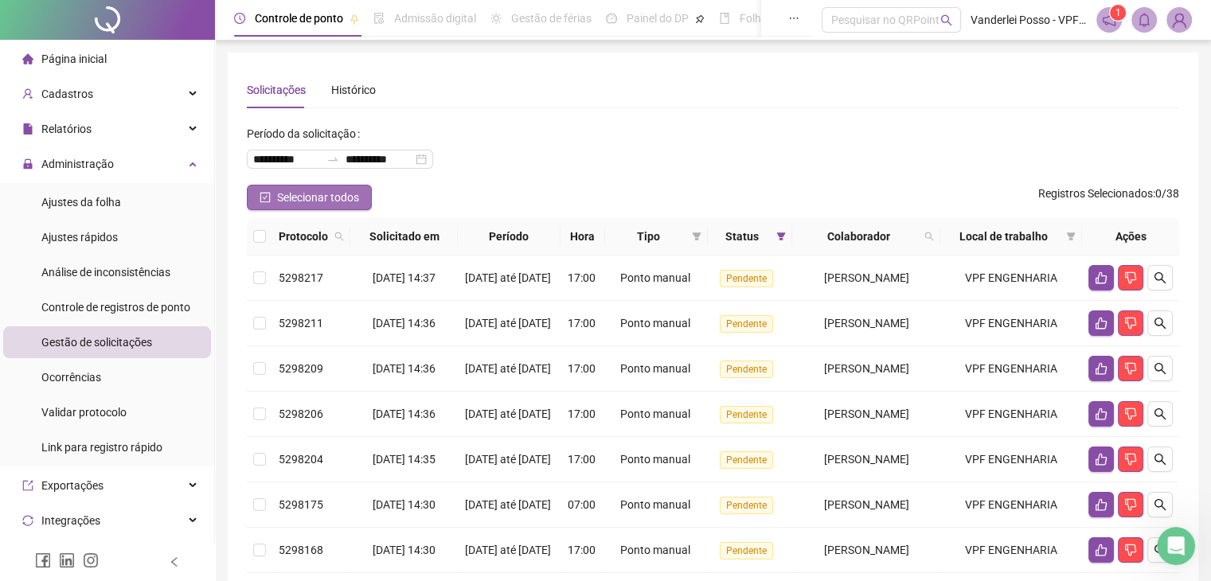
click at [287, 204] on span "Selecionar todos" at bounding box center [318, 198] width 82 height 18
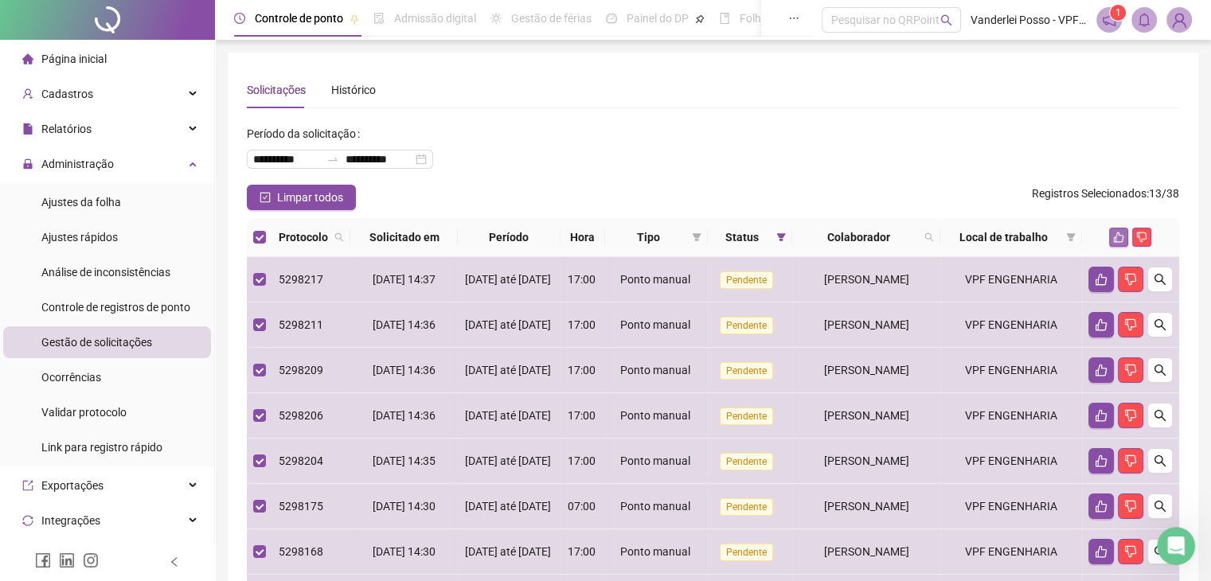
click at [1118, 230] on button "button" at bounding box center [1118, 237] width 19 height 19
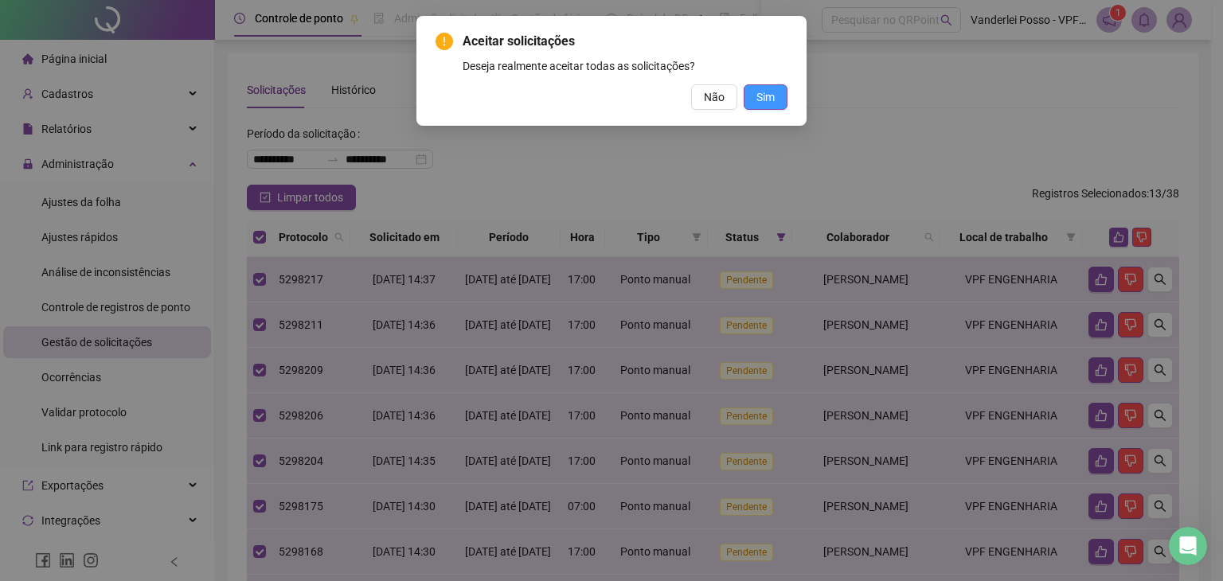
click at [751, 102] on button "Sim" at bounding box center [766, 96] width 44 height 25
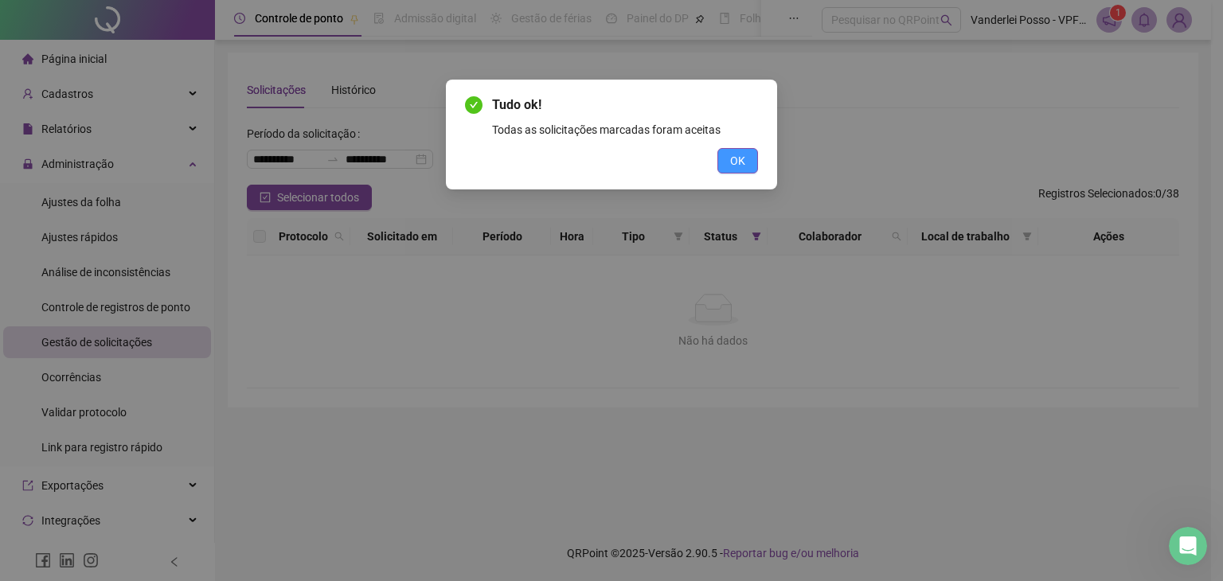
click at [749, 160] on button "OK" at bounding box center [738, 160] width 41 height 25
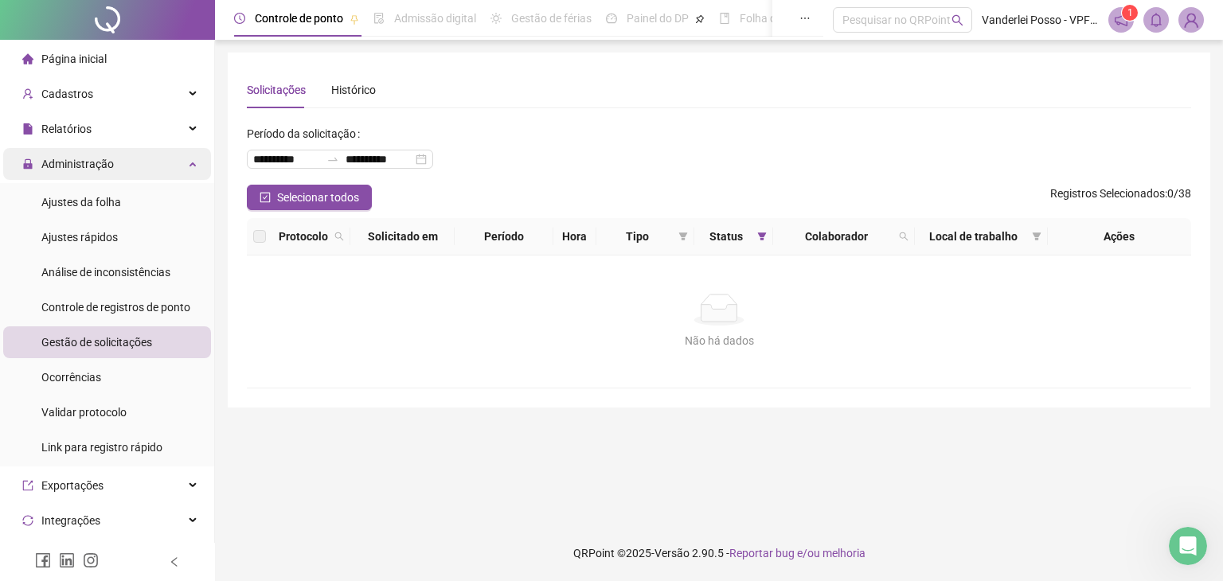
click at [172, 165] on div "Administração" at bounding box center [107, 164] width 208 height 32
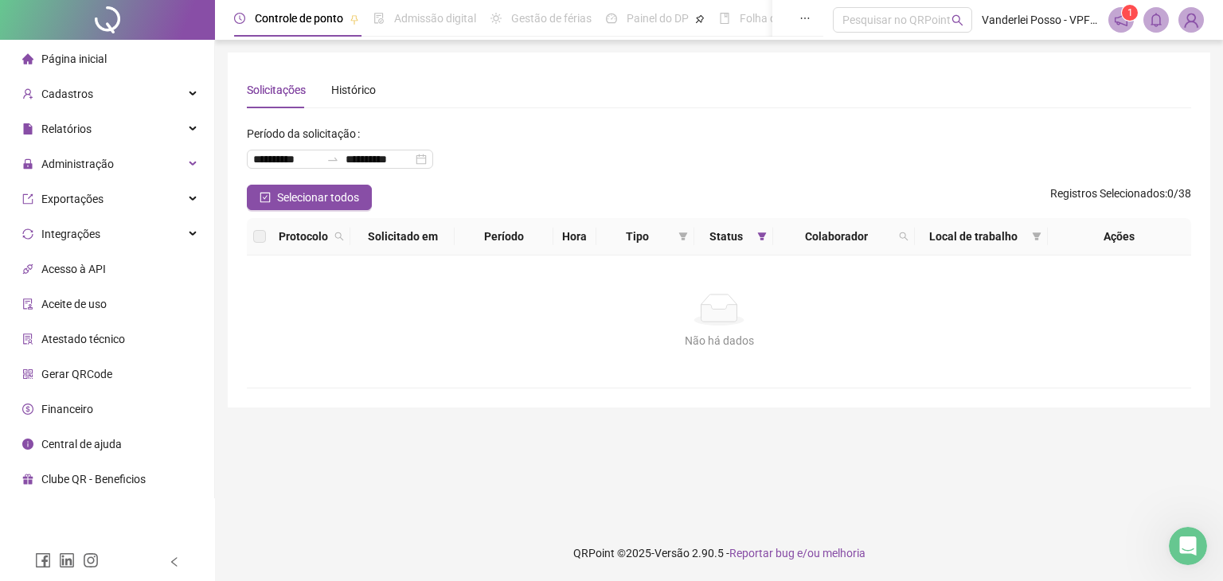
click at [154, 49] on li "Página inicial" at bounding box center [107, 59] width 208 height 32
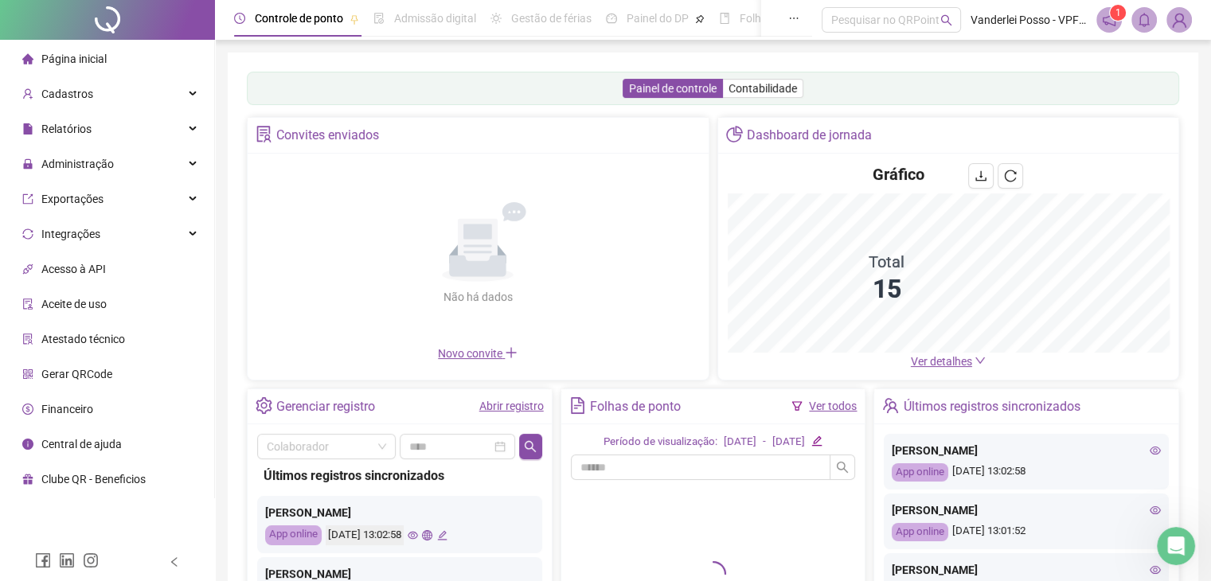
drag, startPoint x: 938, startPoint y: 361, endPoint x: 897, endPoint y: 353, distance: 42.2
click at [938, 361] on span "Ver detalhes" at bounding box center [941, 361] width 61 height 13
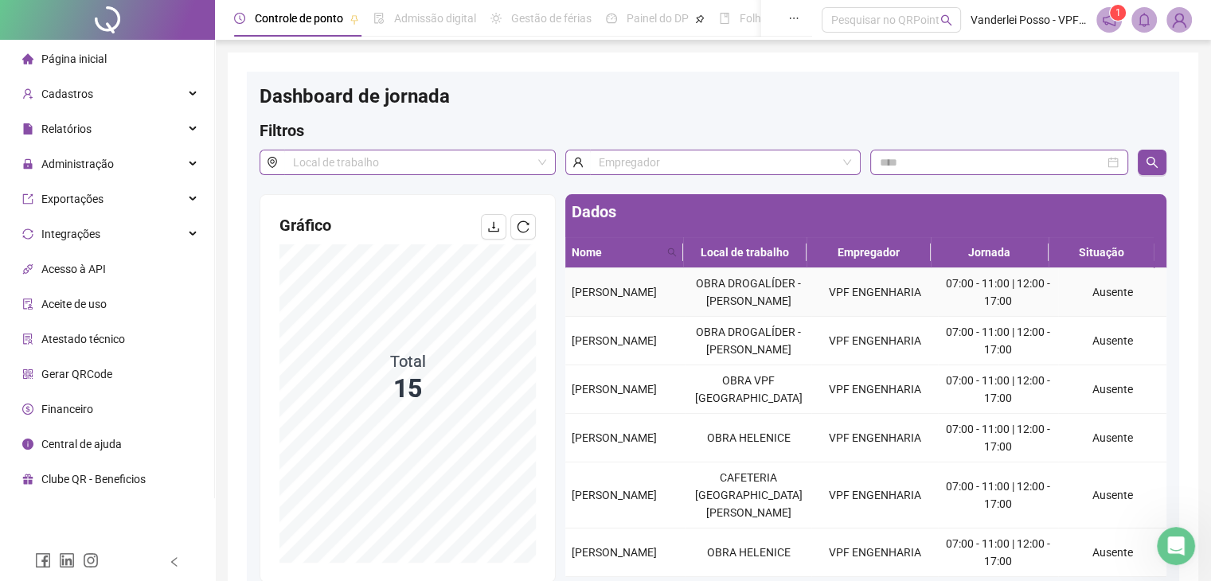
click at [718, 314] on td "OBRA DROGALÍDER - [PERSON_NAME]" at bounding box center [749, 292] width 127 height 49
